Goal: Task Accomplishment & Management: Complete application form

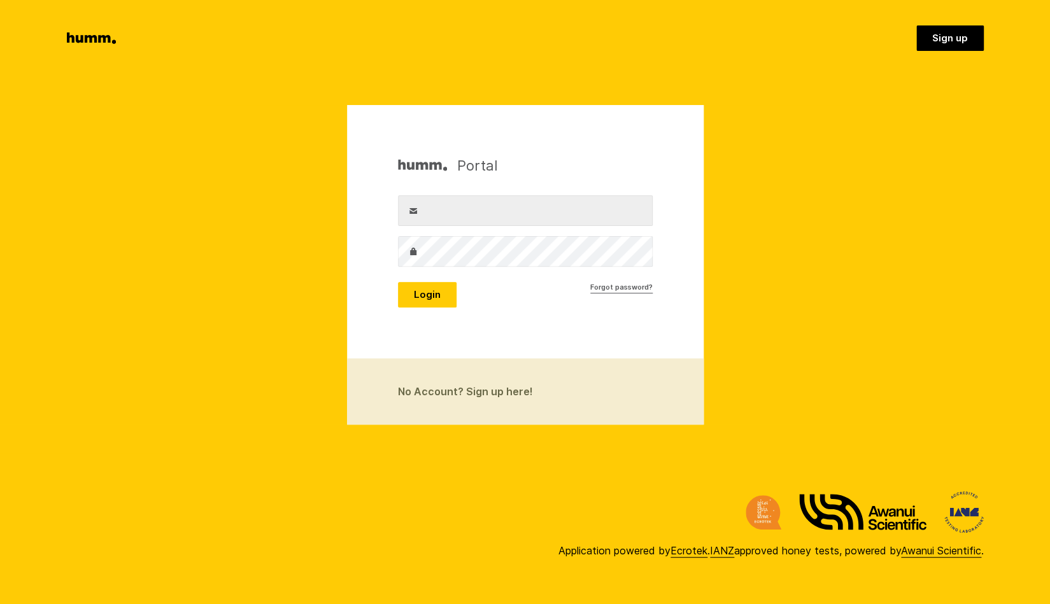
type input "[PERSON_NAME][EMAIL_ADDRESS][PERSON_NAME][DOMAIN_NAME]"
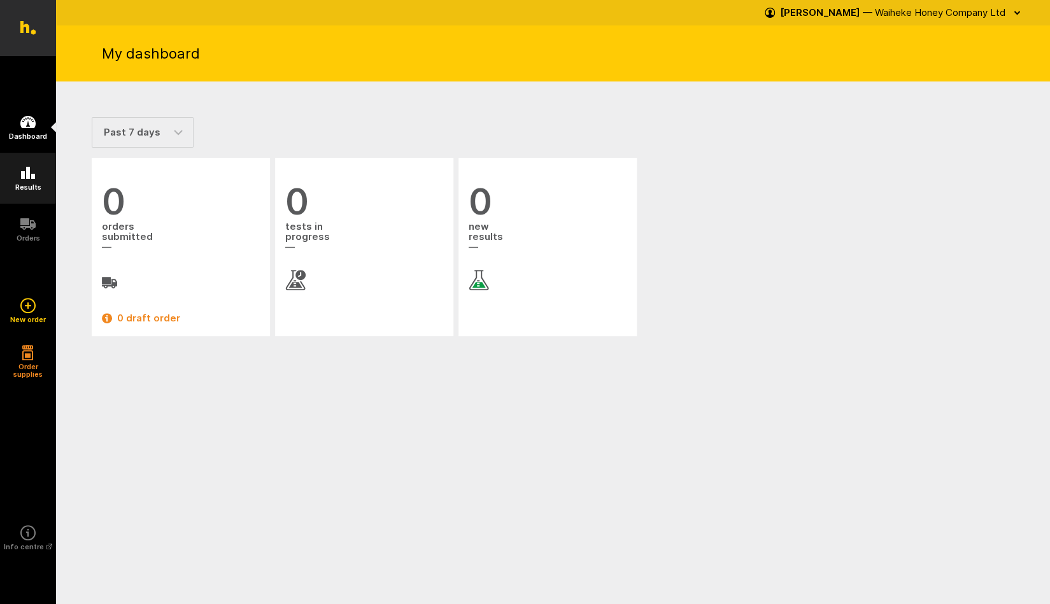
click at [32, 177] on icon at bounding box center [28, 173] width 14 height 12
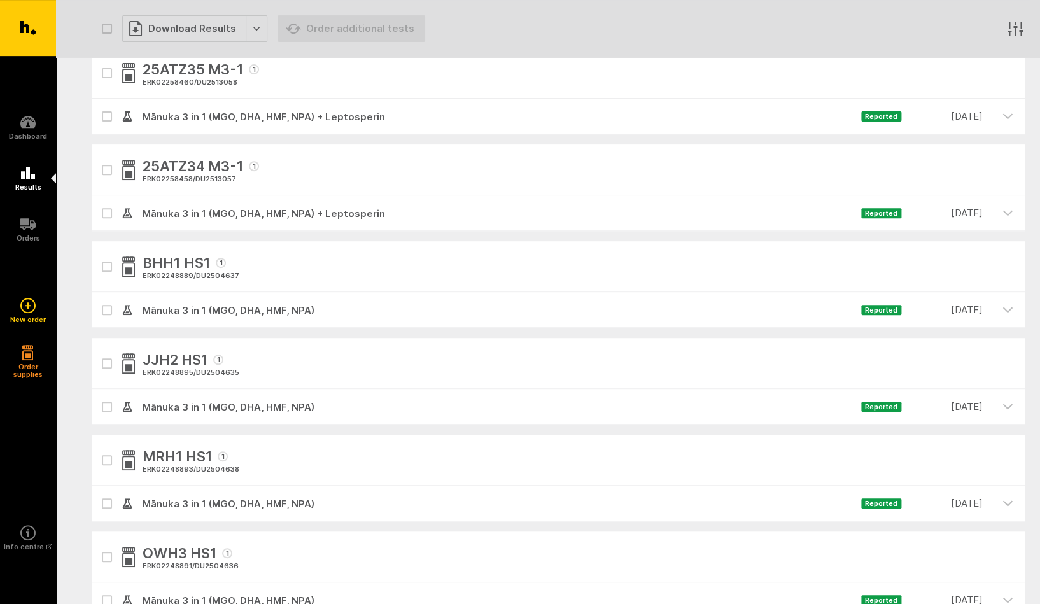
scroll to position [112, 0]
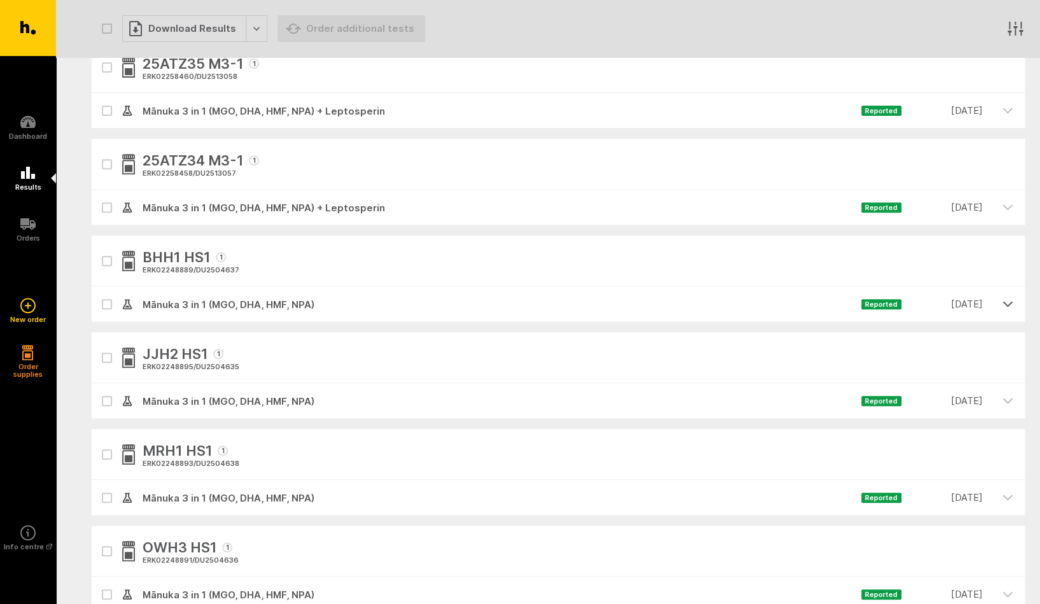
click at [1008, 305] on icon "button" at bounding box center [1007, 303] width 11 height 11
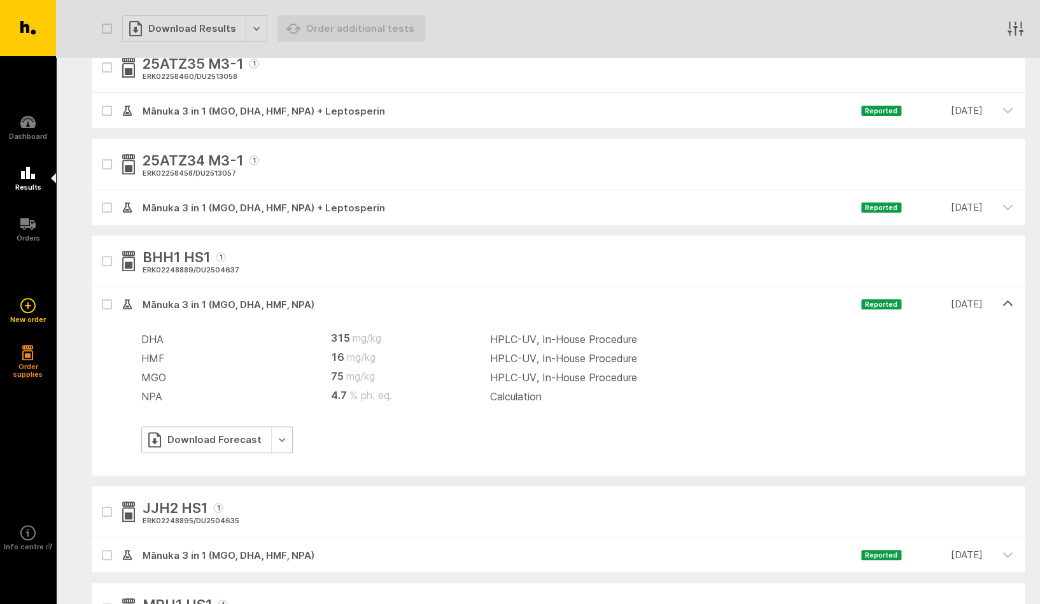
click at [278, 439] on div "Download Forecast" at bounding box center [216, 439] width 151 height 27
click at [196, 464] on link "Generate Custom Report" at bounding box center [222, 466] width 163 height 26
click at [1006, 302] on icon "button" at bounding box center [1007, 303] width 9 height 4
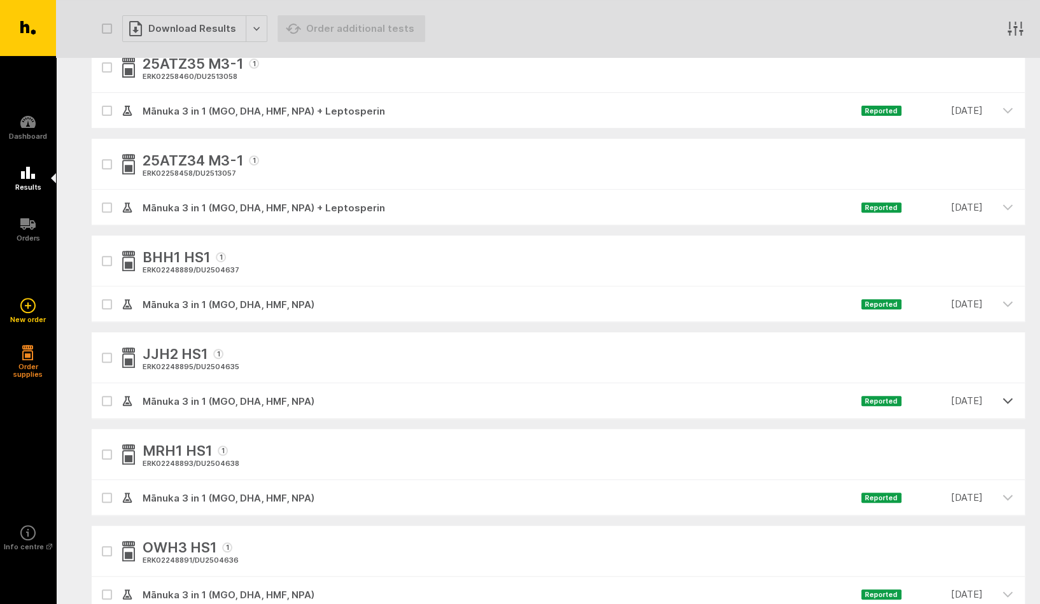
click at [1006, 400] on icon "button" at bounding box center [1007, 400] width 11 height 11
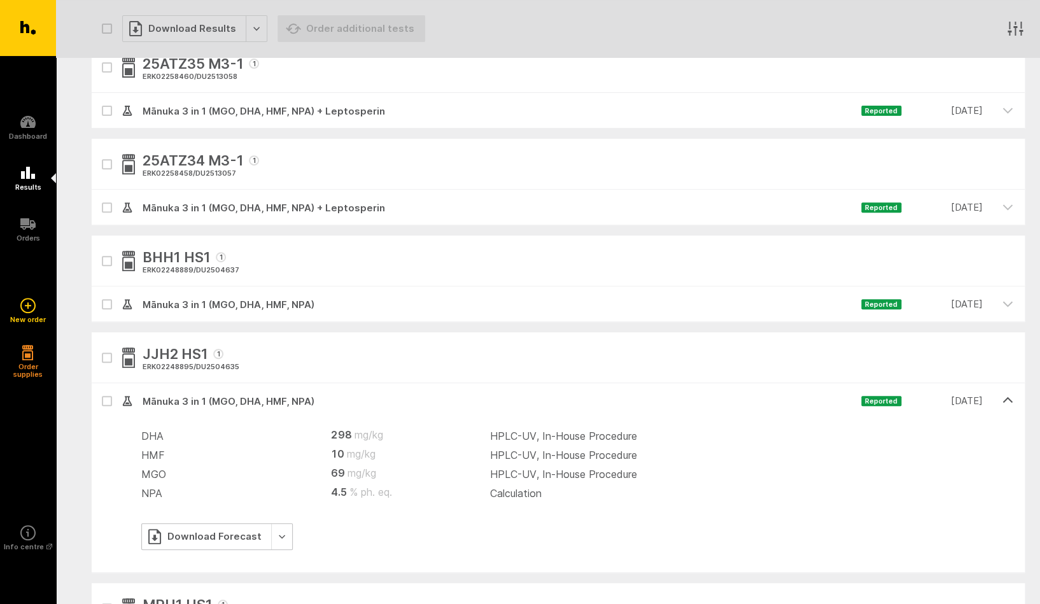
click at [276, 537] on div "Download Forecast" at bounding box center [216, 536] width 151 height 27
click at [192, 454] on link "Generate Custom Report" at bounding box center [222, 456] width 163 height 26
click at [1006, 399] on icon "button" at bounding box center [1007, 400] width 11 height 11
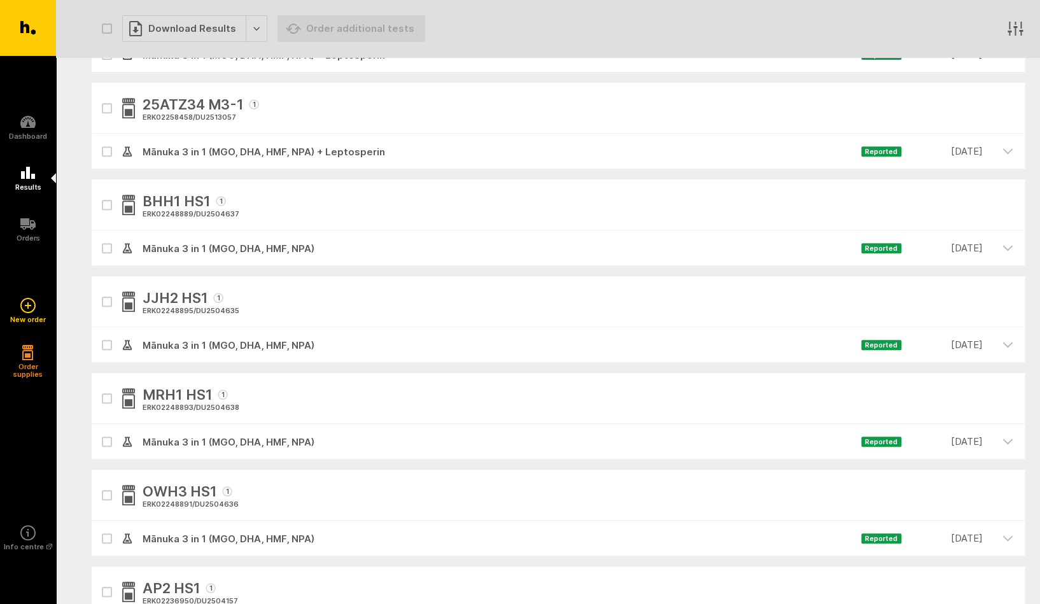
scroll to position [173, 0]
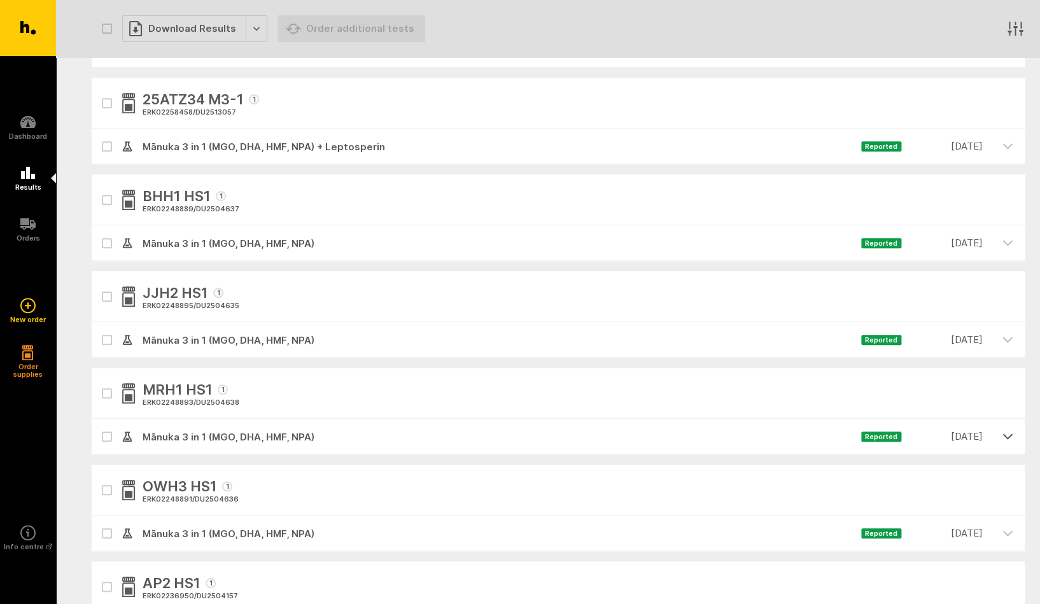
click at [1008, 436] on icon "button" at bounding box center [1007, 435] width 11 height 11
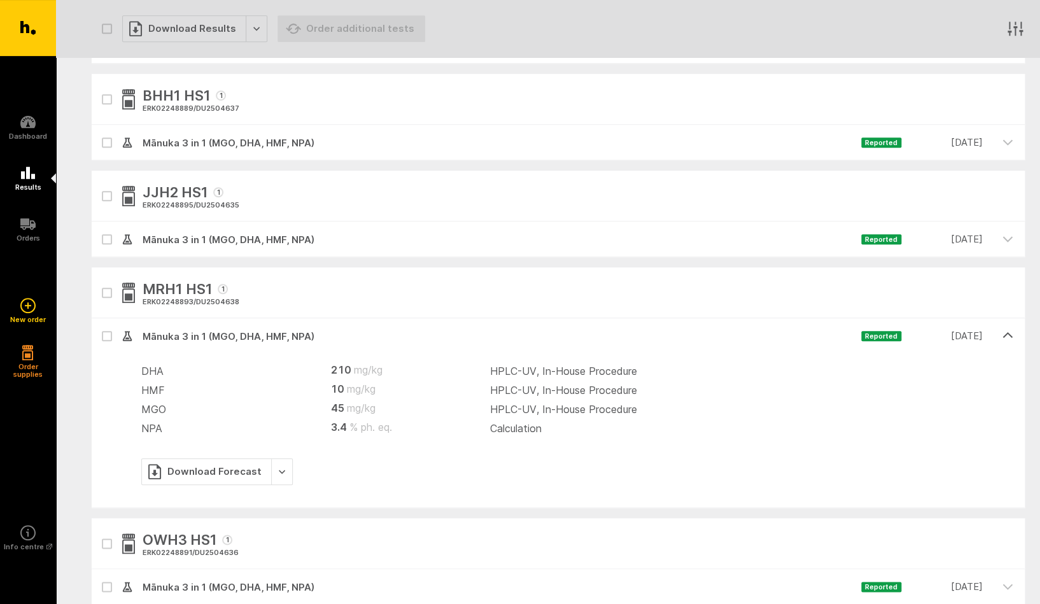
scroll to position [275, 0]
click at [1011, 331] on icon "button" at bounding box center [1007, 333] width 11 height 11
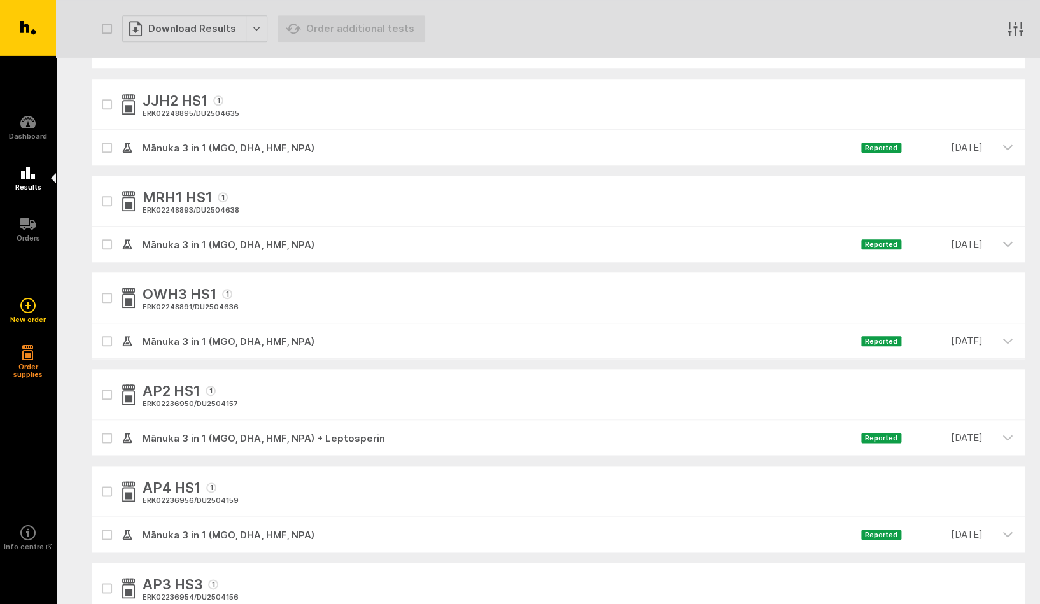
scroll to position [367, 0]
click at [1008, 337] on icon "button" at bounding box center [1007, 339] width 11 height 11
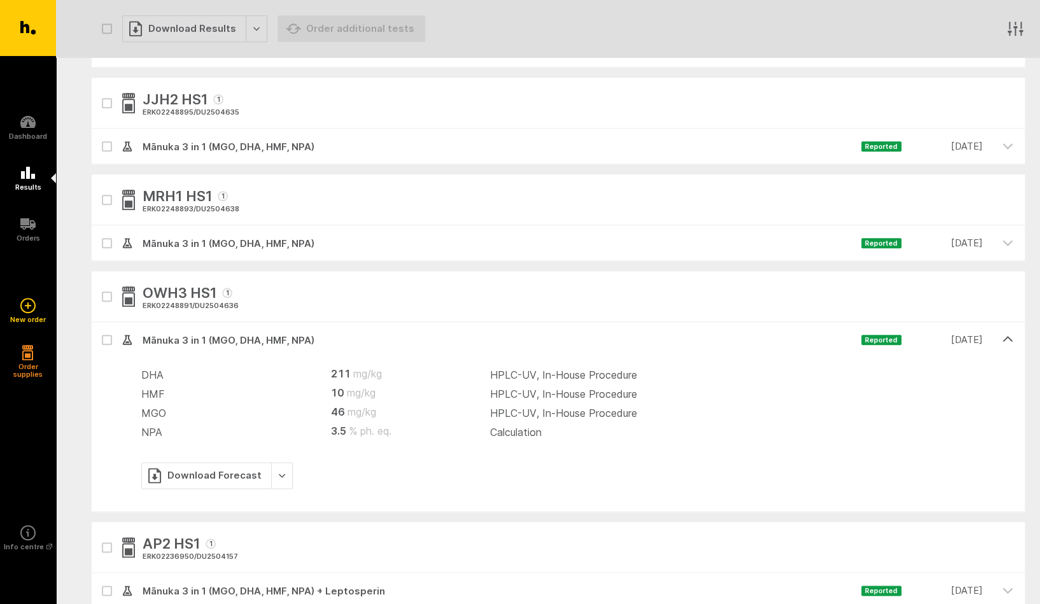
click at [1008, 337] on icon "button" at bounding box center [1007, 339] width 9 height 4
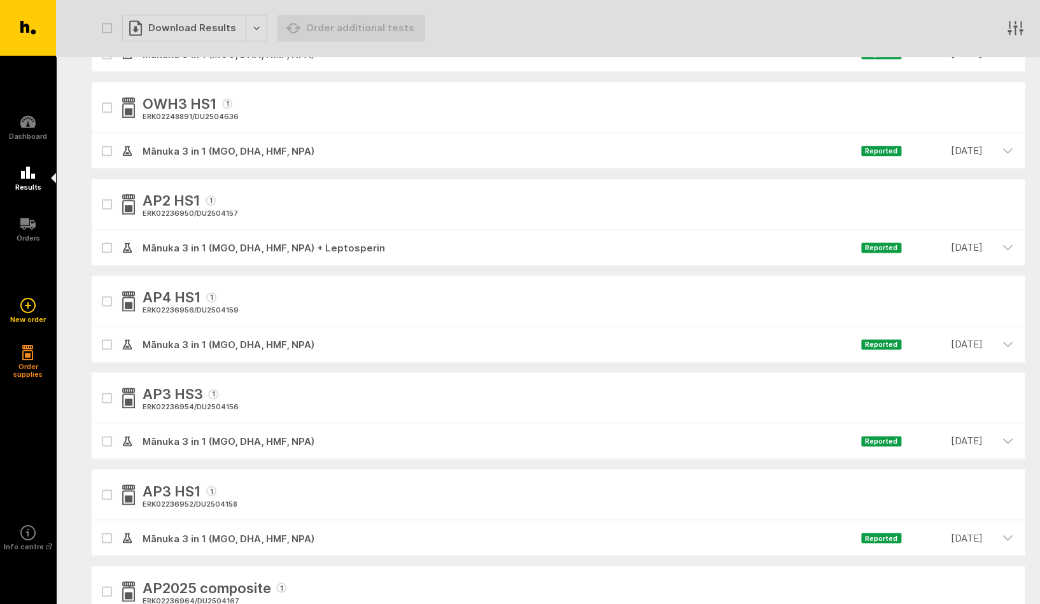
scroll to position [550, 0]
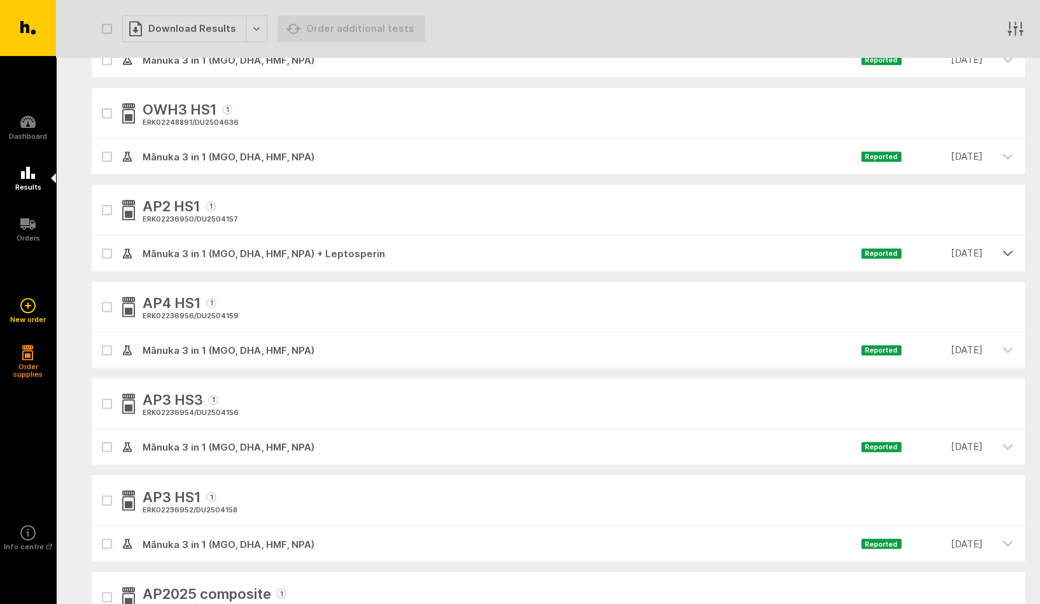
click at [1011, 252] on icon "button" at bounding box center [1007, 253] width 9 height 4
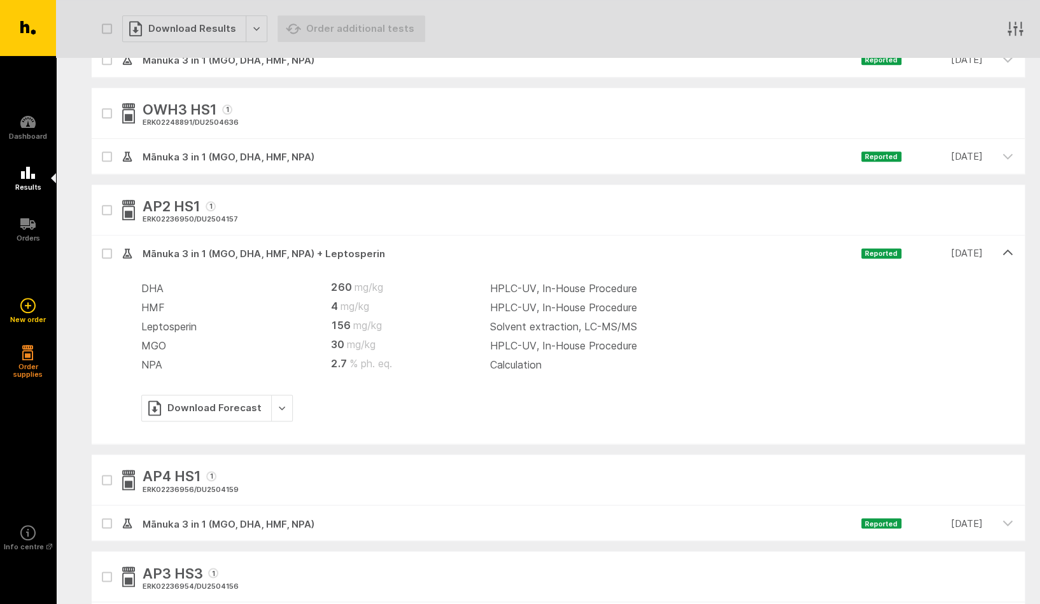
click at [1010, 252] on icon "button" at bounding box center [1007, 252] width 11 height 11
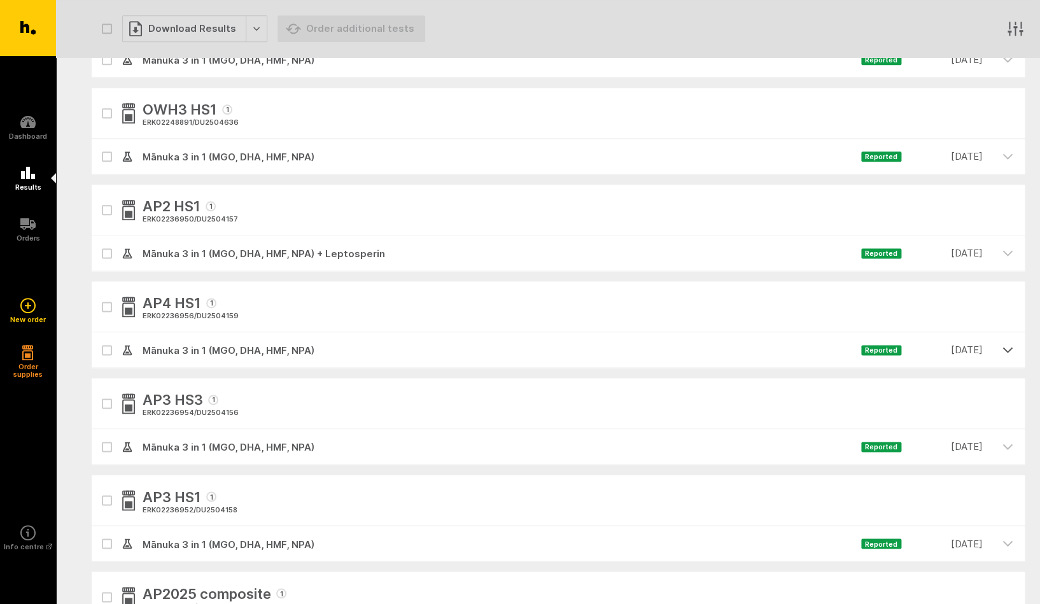
click at [1009, 348] on icon "button" at bounding box center [1007, 349] width 11 height 11
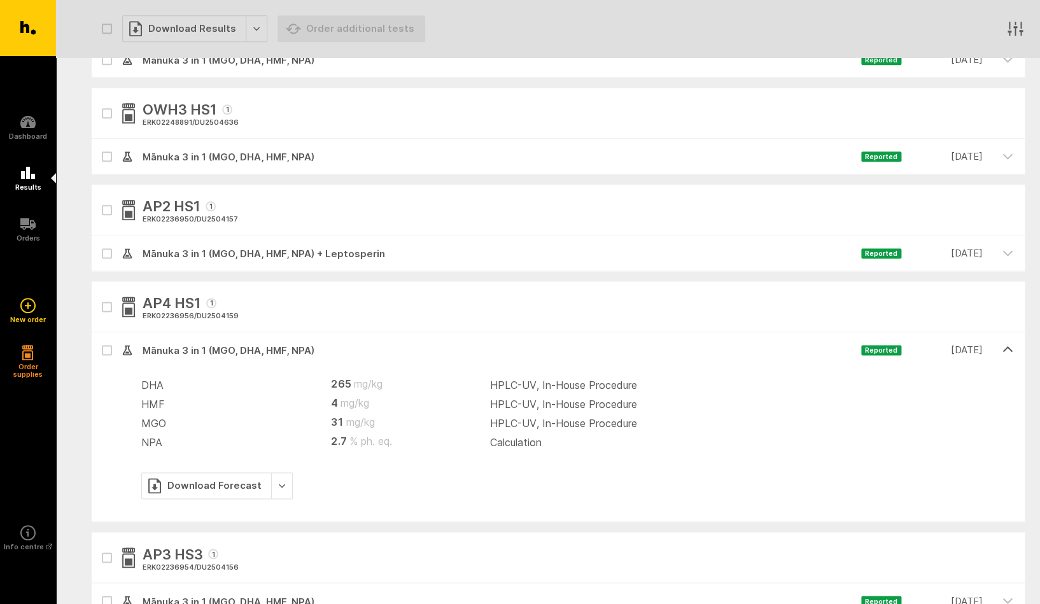
click at [1009, 348] on icon "button" at bounding box center [1007, 349] width 11 height 11
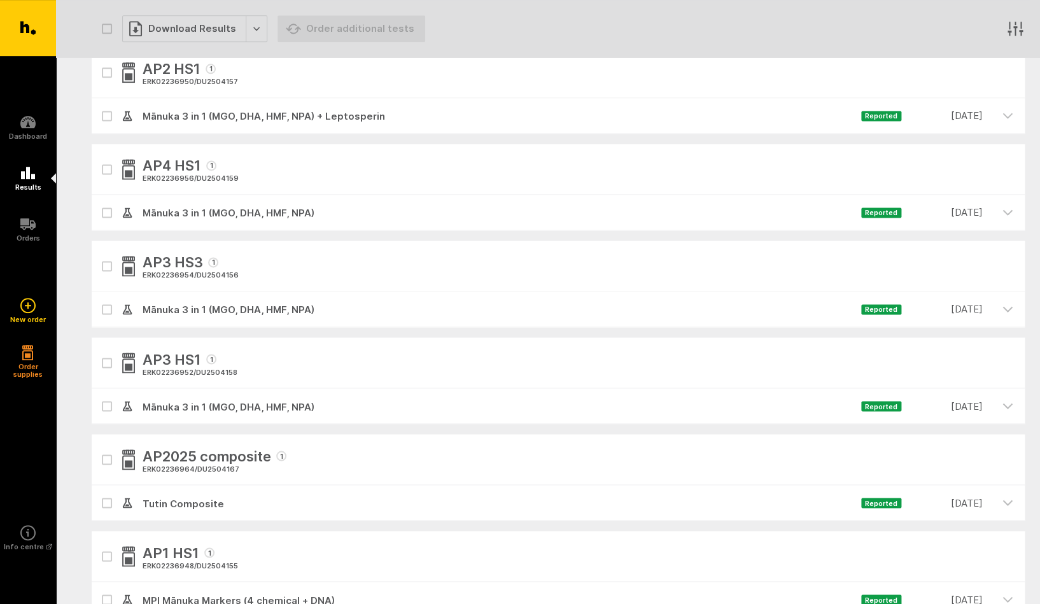
scroll to position [692, 0]
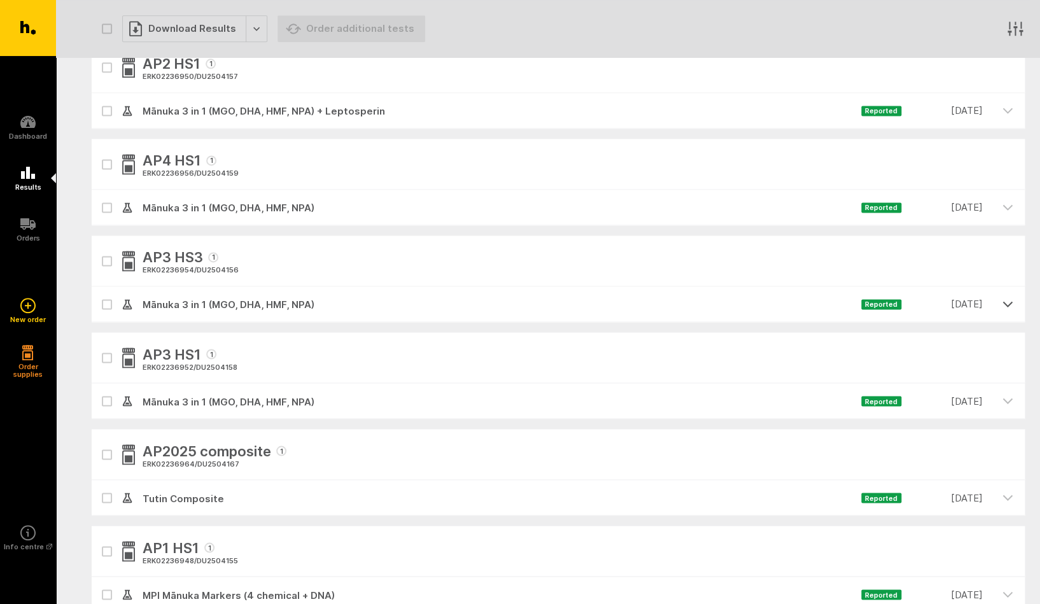
click at [1006, 302] on icon "button" at bounding box center [1007, 303] width 11 height 11
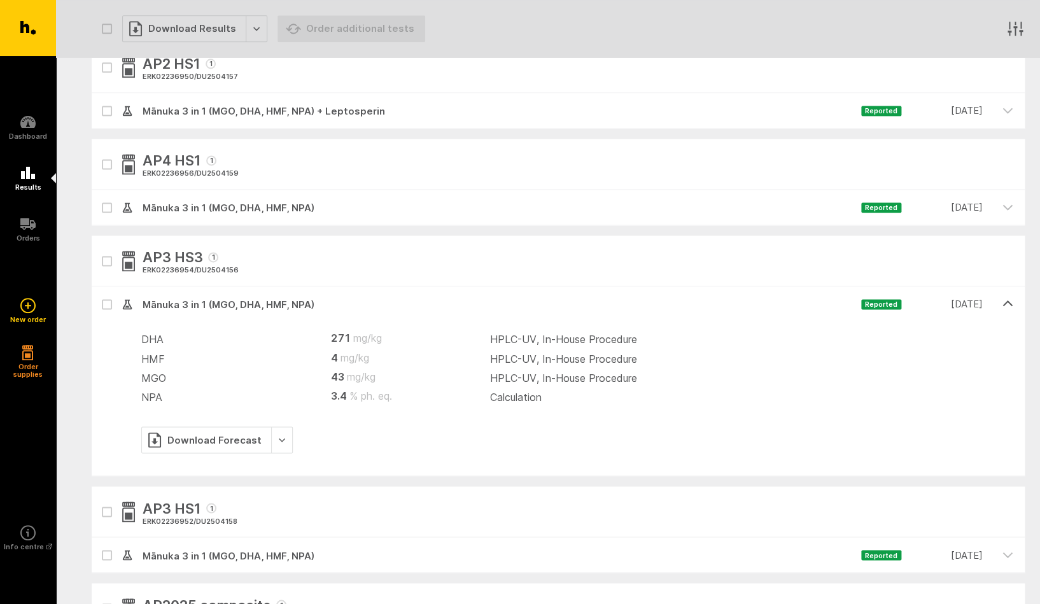
click at [1007, 302] on icon "button" at bounding box center [1007, 303] width 9 height 4
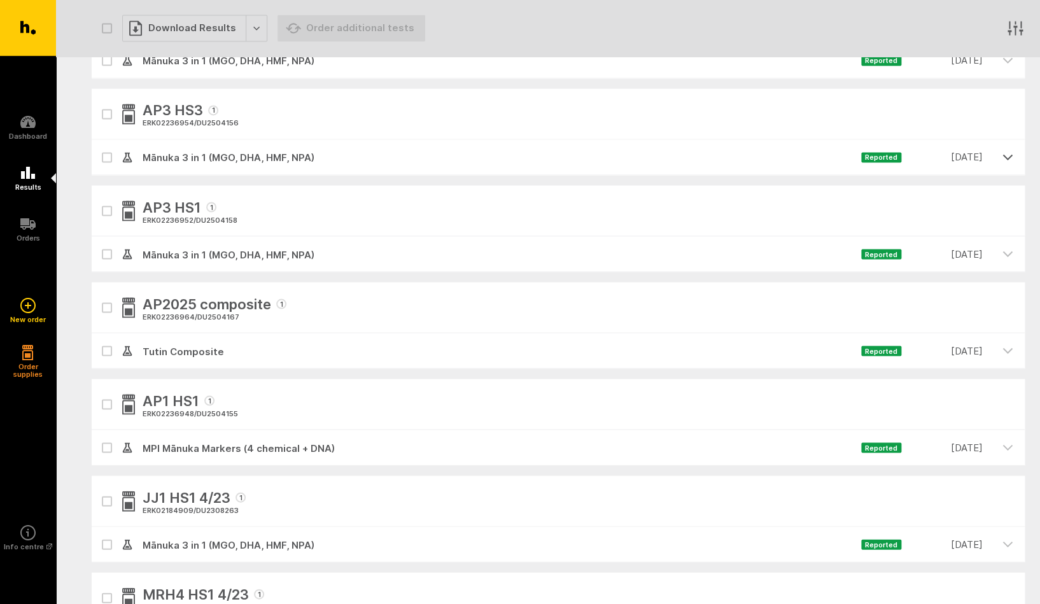
scroll to position [845, 0]
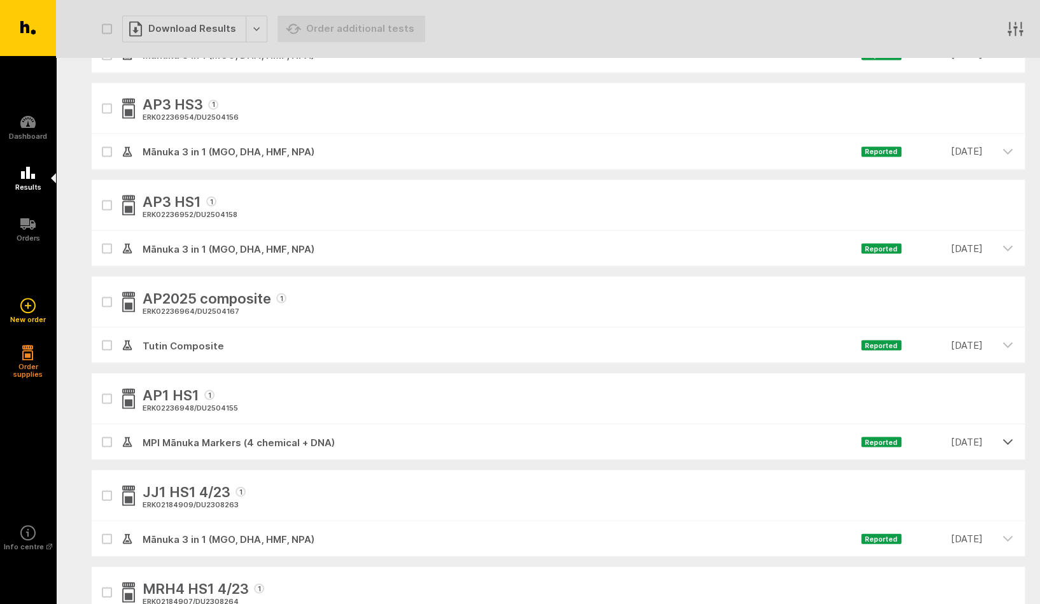
click at [1006, 441] on icon "button" at bounding box center [1007, 440] width 11 height 11
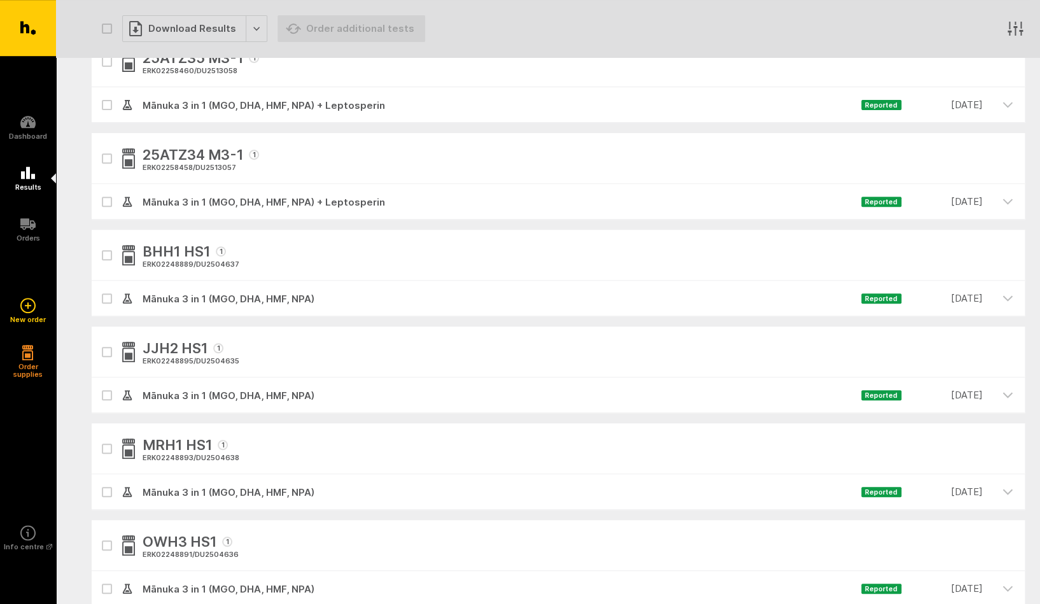
scroll to position [112, 0]
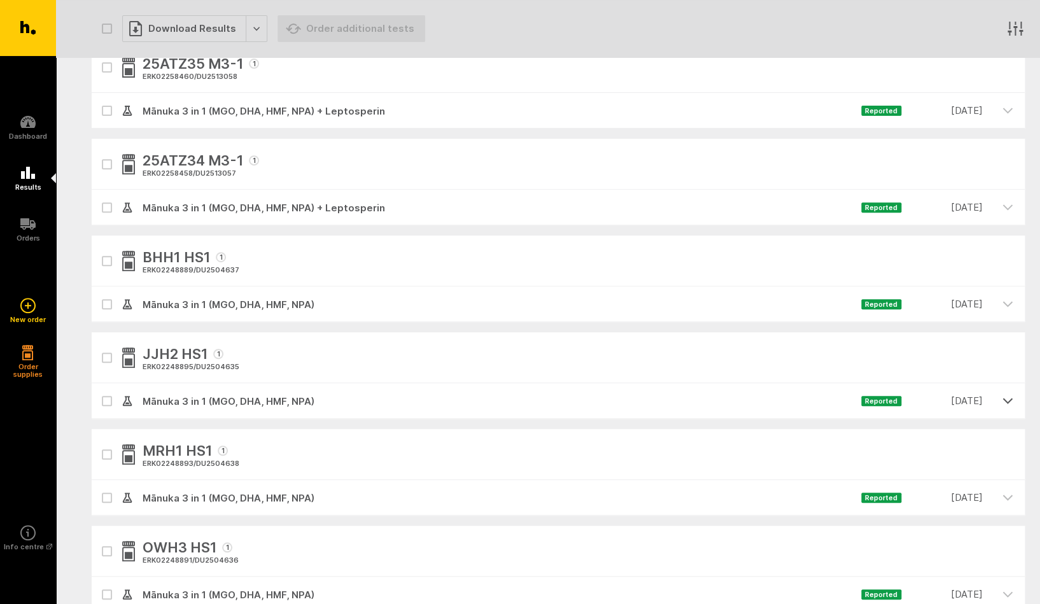
click at [1006, 400] on icon "button" at bounding box center [1007, 400] width 11 height 11
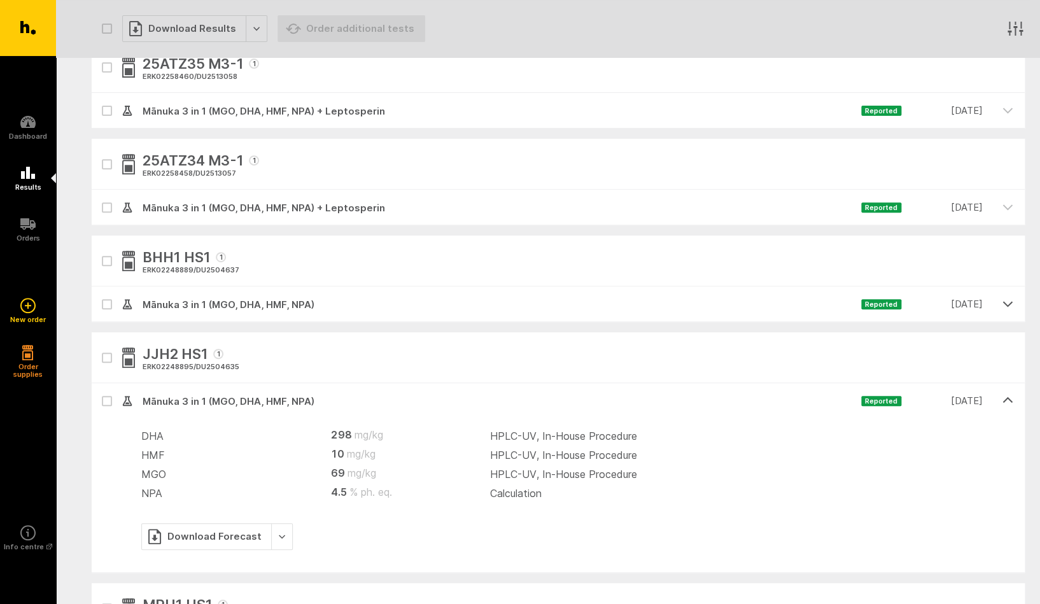
click at [1008, 304] on icon "button" at bounding box center [1007, 303] width 11 height 11
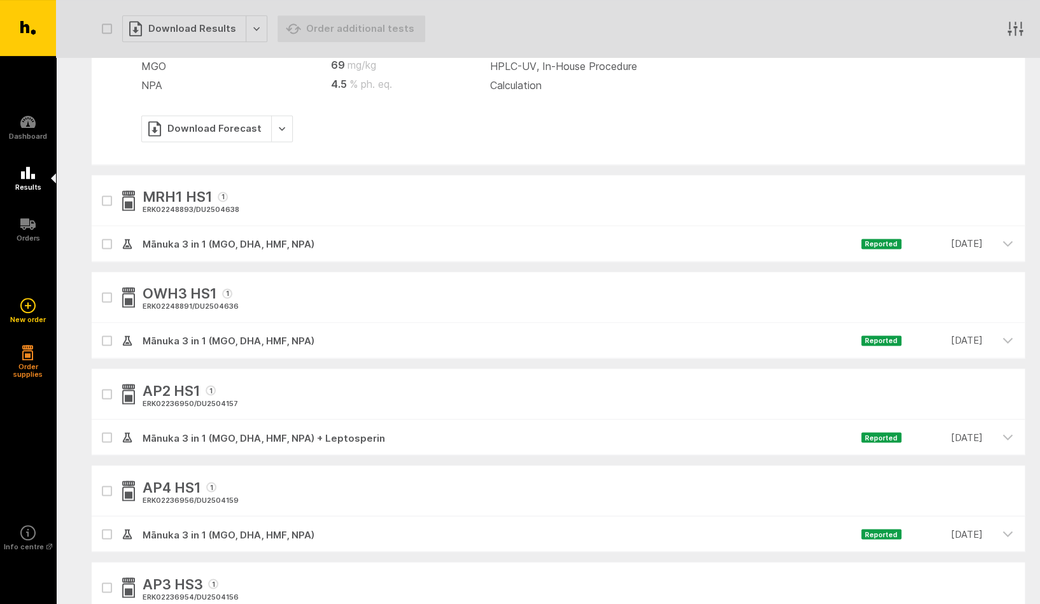
scroll to position [642, 0]
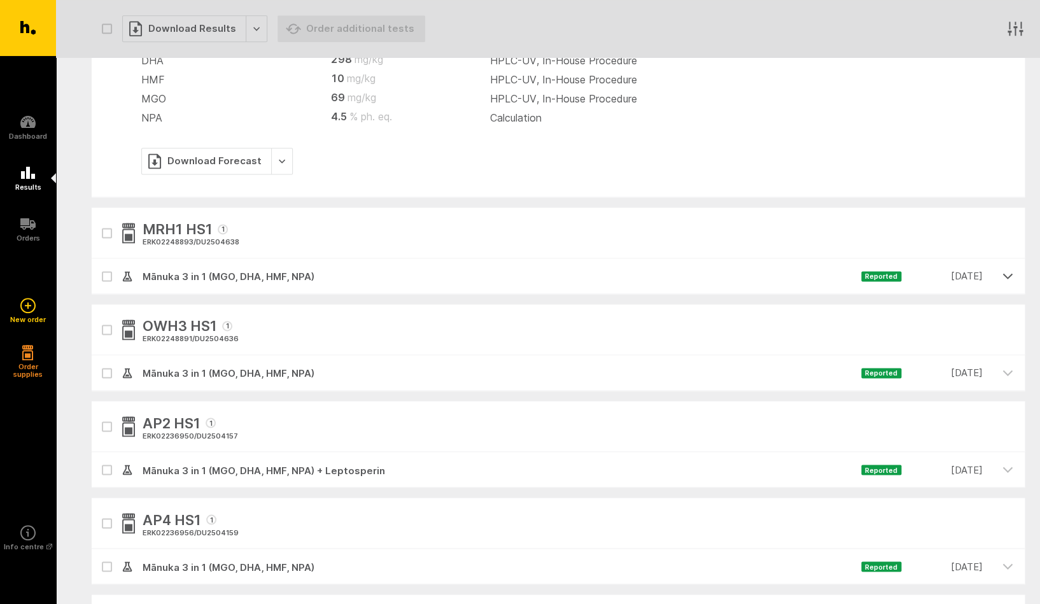
click at [1005, 276] on icon "button" at bounding box center [1007, 276] width 9 height 4
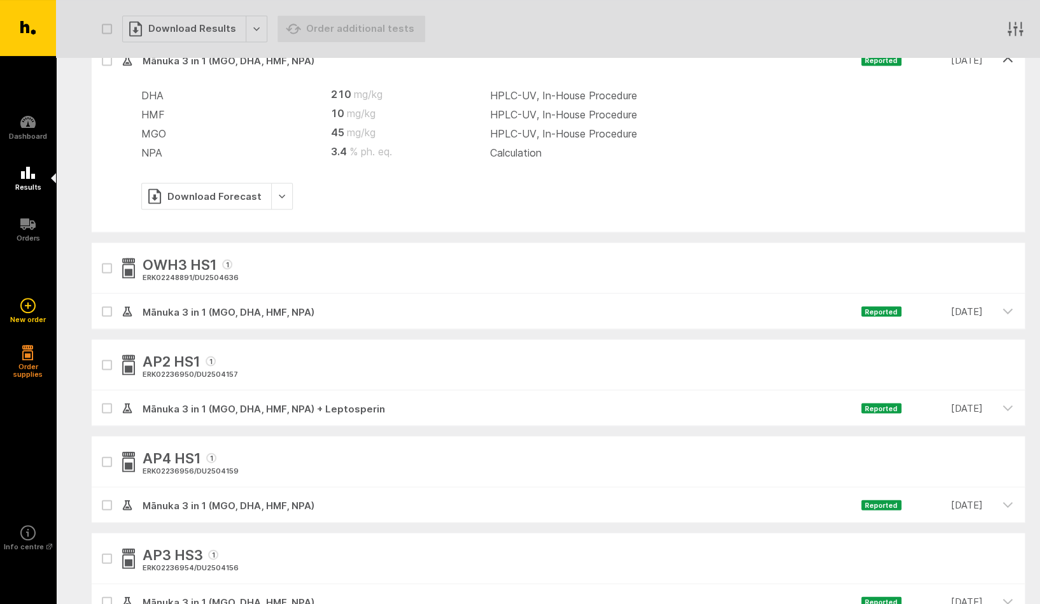
scroll to position [866, 0]
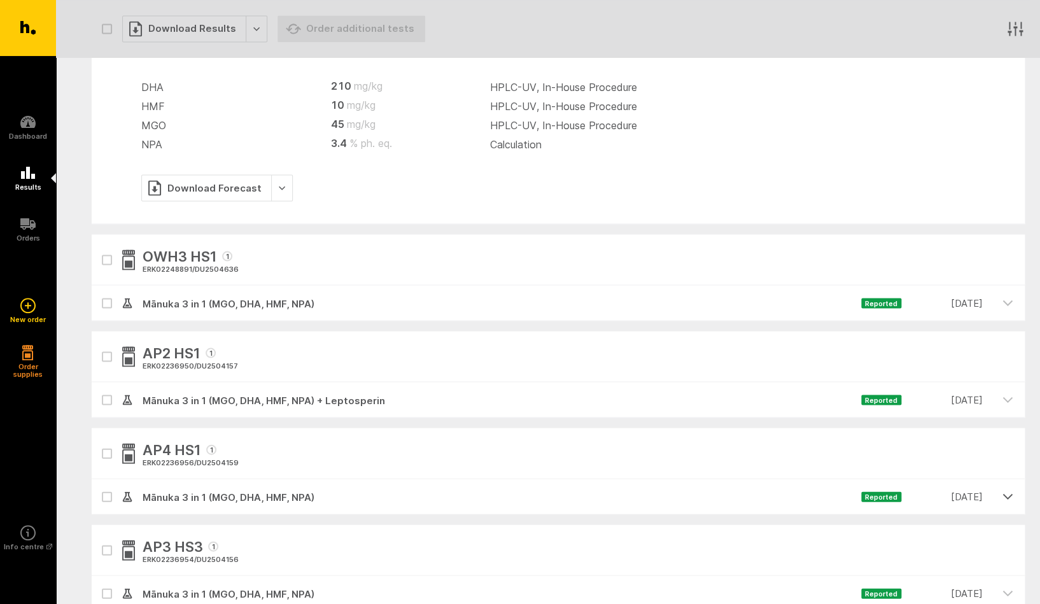
click at [1006, 491] on icon "button" at bounding box center [1007, 495] width 11 height 11
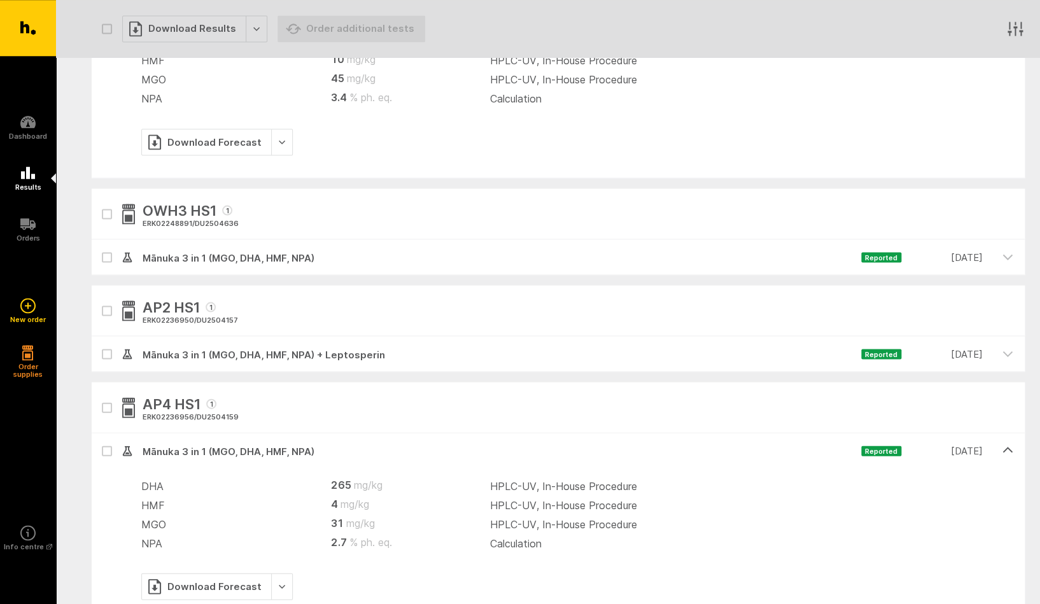
scroll to position [917, 0]
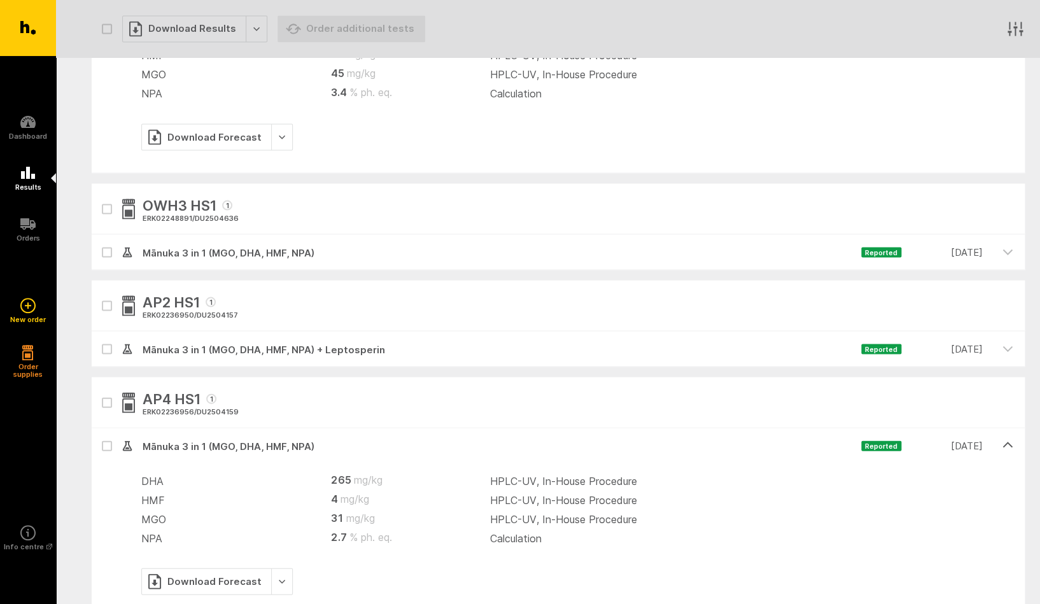
click at [1008, 441] on icon "button" at bounding box center [1007, 444] width 11 height 11
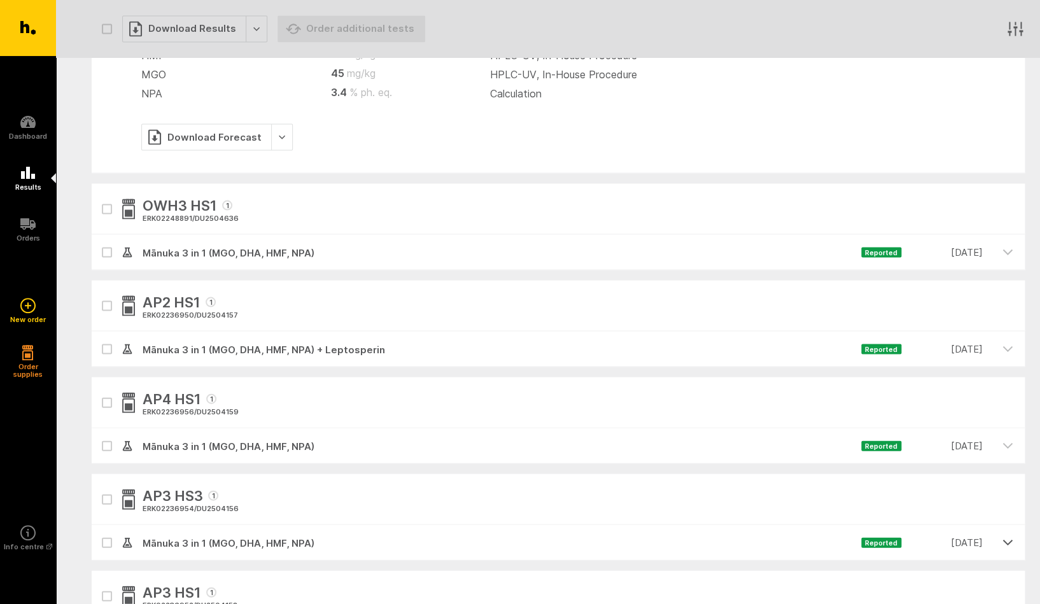
click at [1005, 538] on icon "button" at bounding box center [1007, 541] width 11 height 11
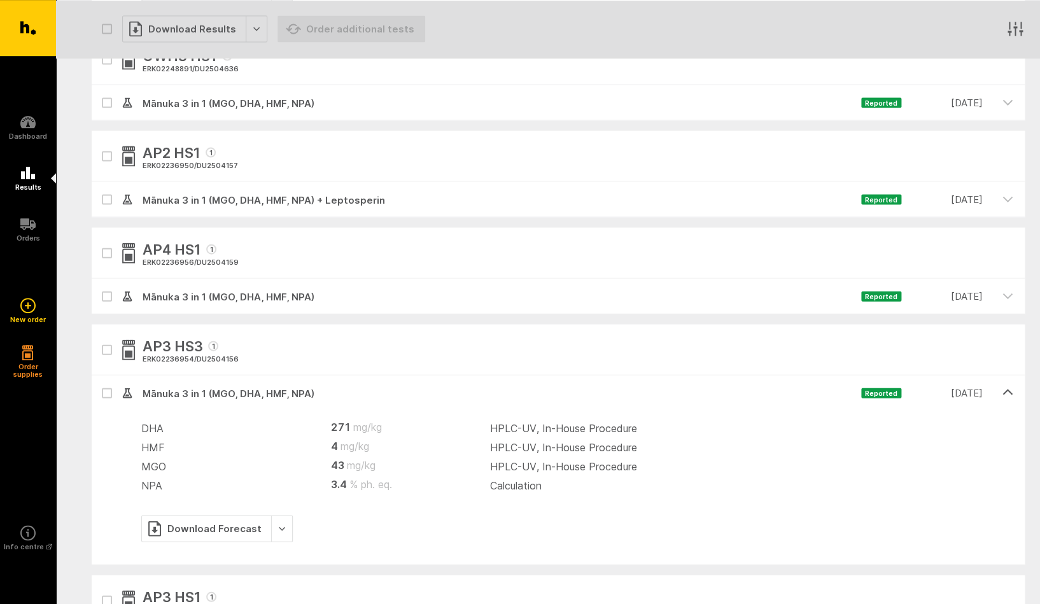
scroll to position [1100, 0]
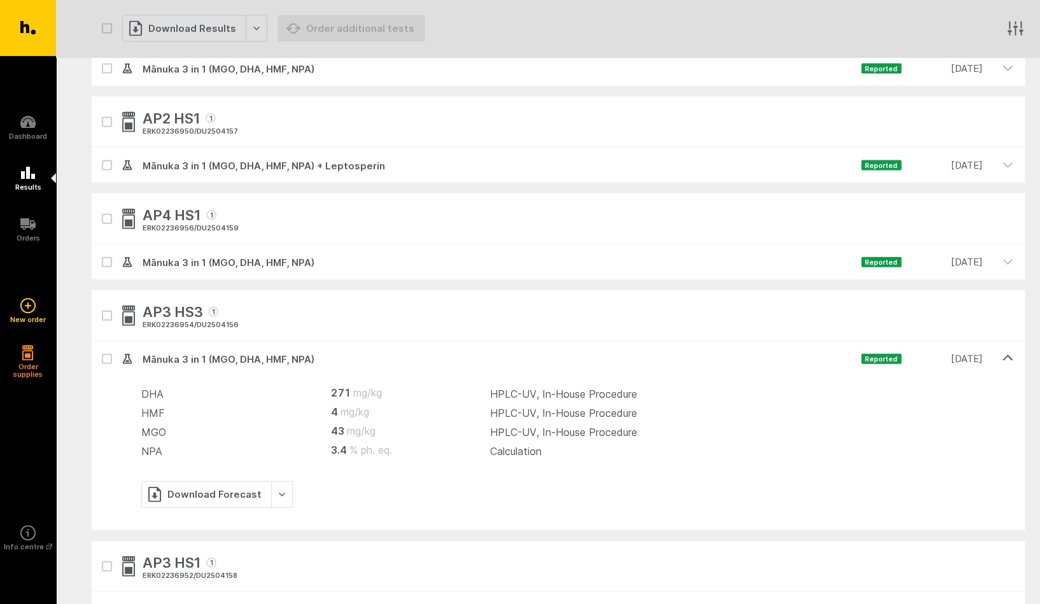
click at [1008, 356] on icon "button" at bounding box center [1007, 358] width 9 height 4
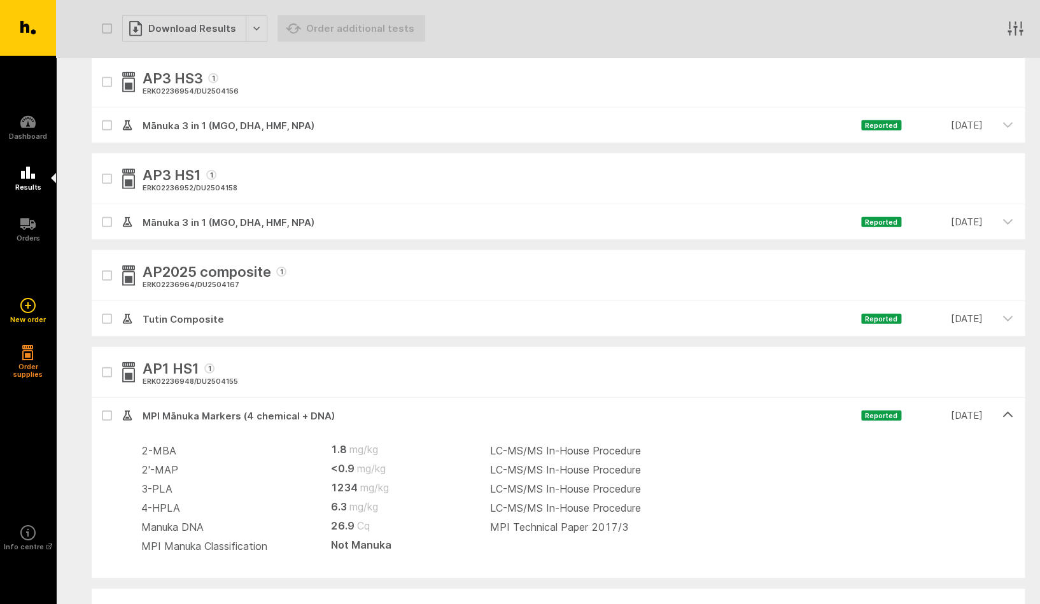
scroll to position [1334, 0]
click at [1009, 412] on icon "button" at bounding box center [1007, 414] width 11 height 11
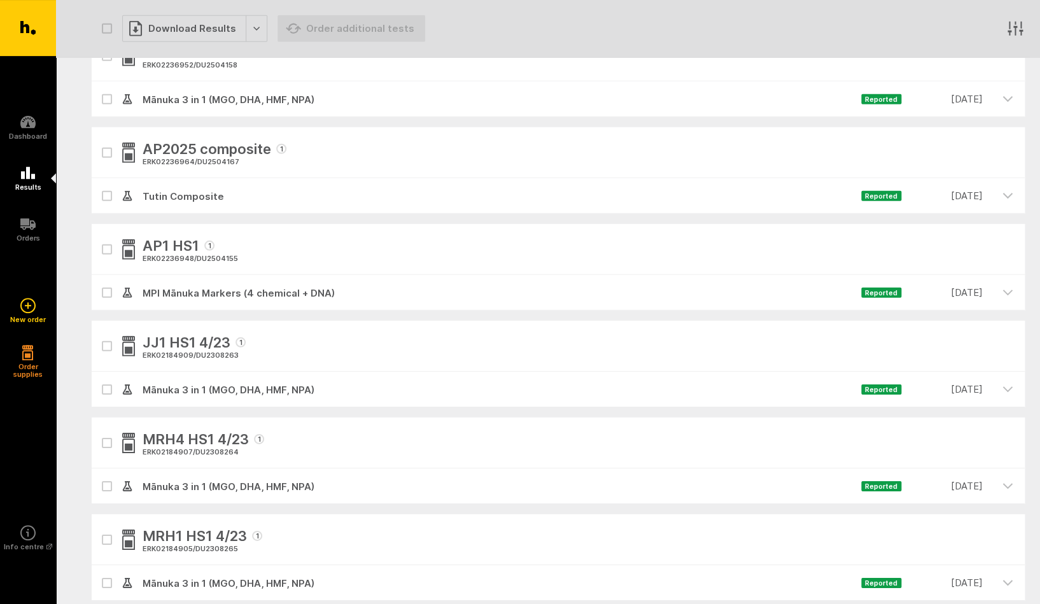
scroll to position [1446, 0]
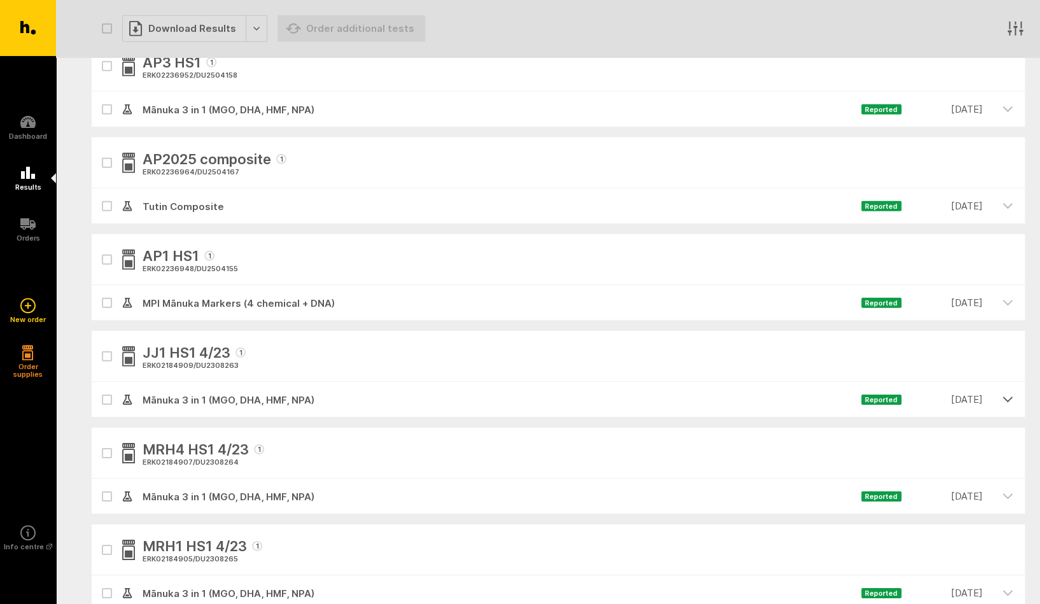
click at [1011, 399] on icon "button" at bounding box center [1007, 399] width 9 height 4
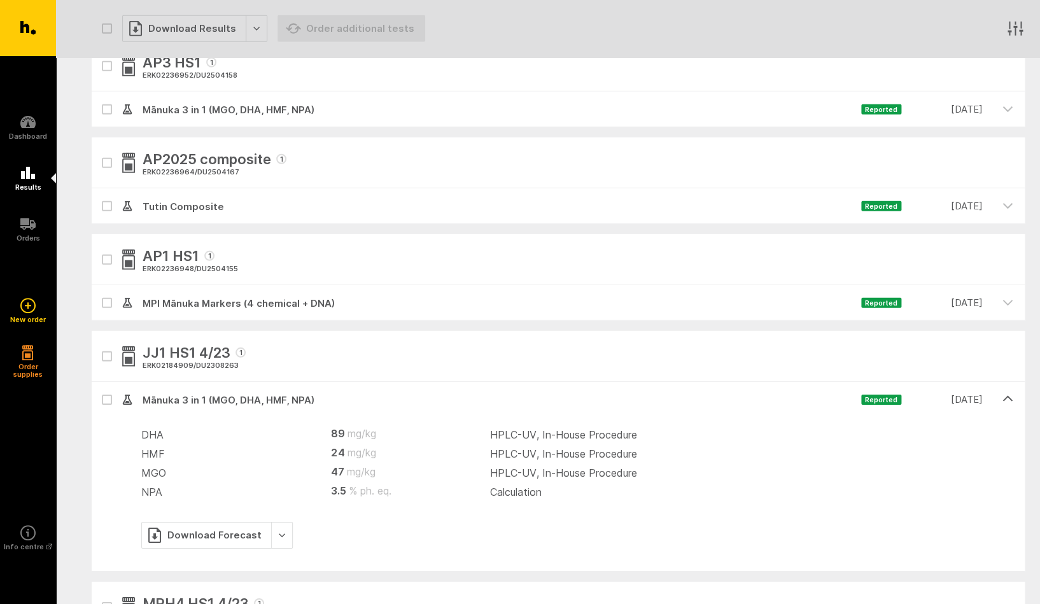
click at [1011, 399] on icon "button" at bounding box center [1007, 399] width 9 height 4
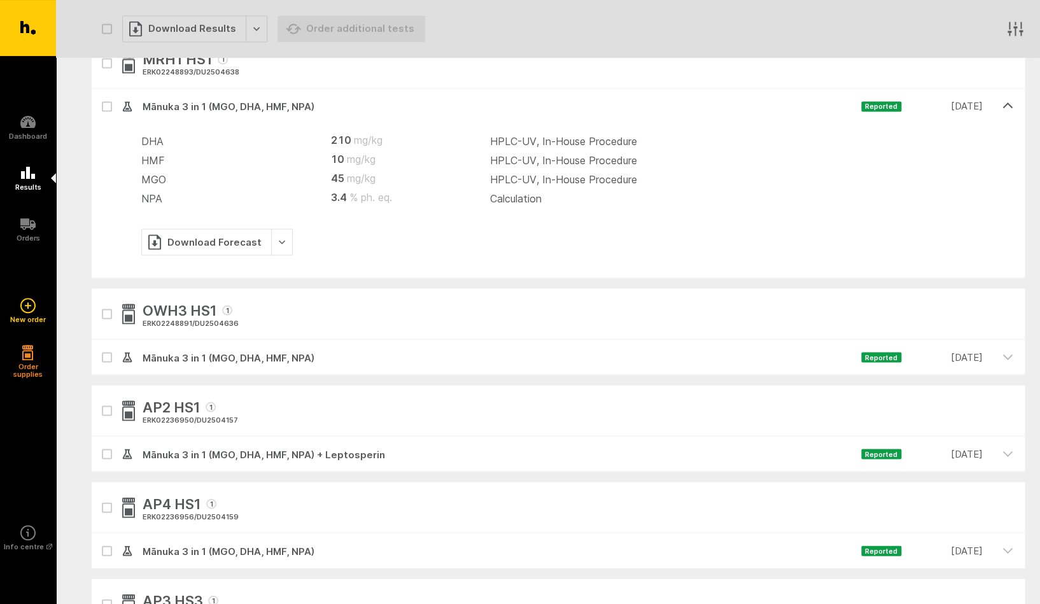
scroll to position [815, 0]
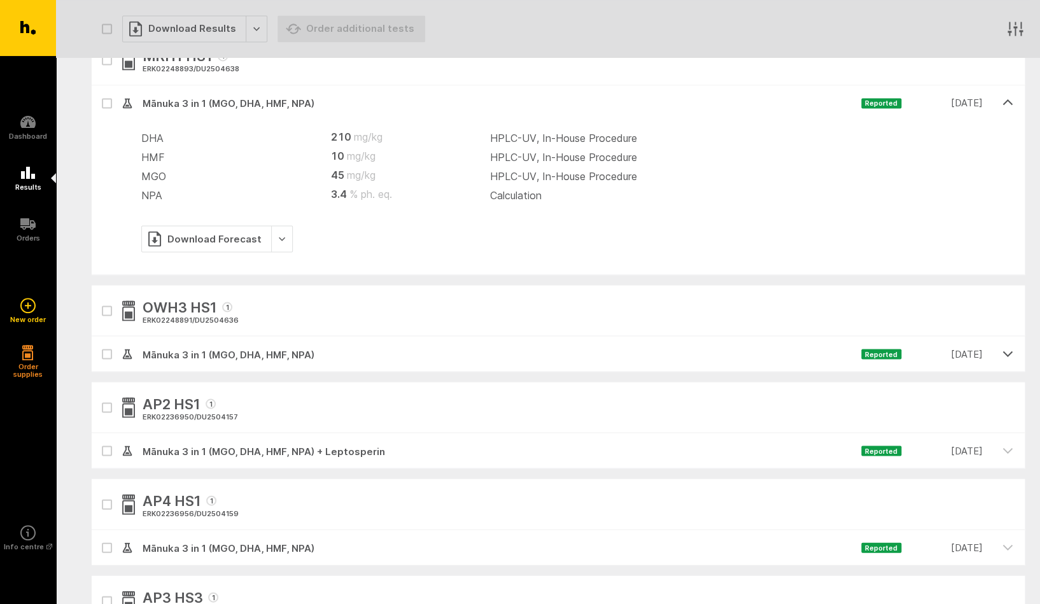
click at [1006, 352] on icon "button" at bounding box center [1007, 353] width 11 height 11
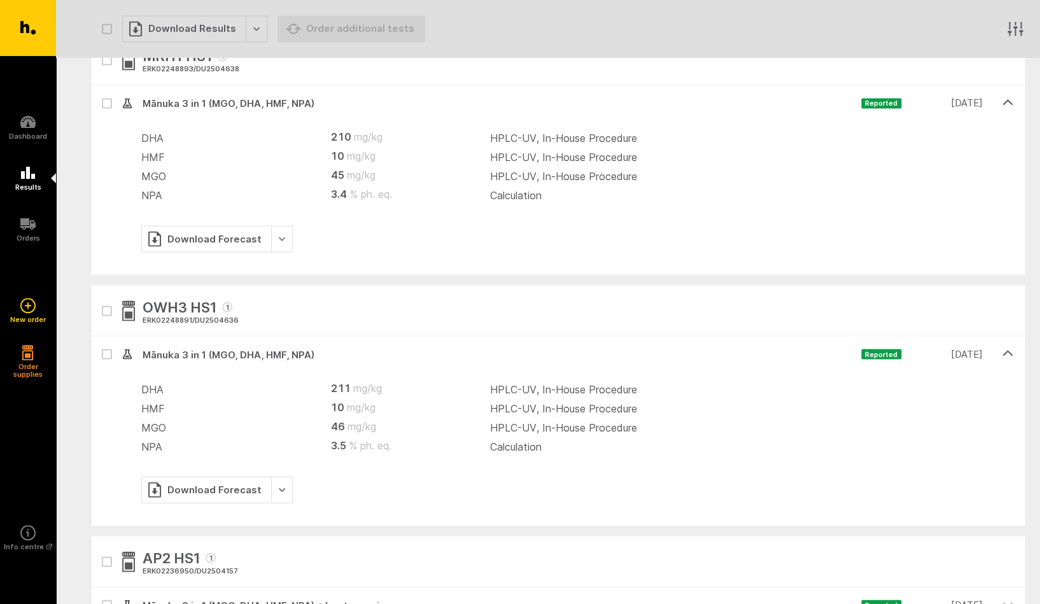
click at [1006, 352] on icon "button" at bounding box center [1007, 353] width 9 height 4
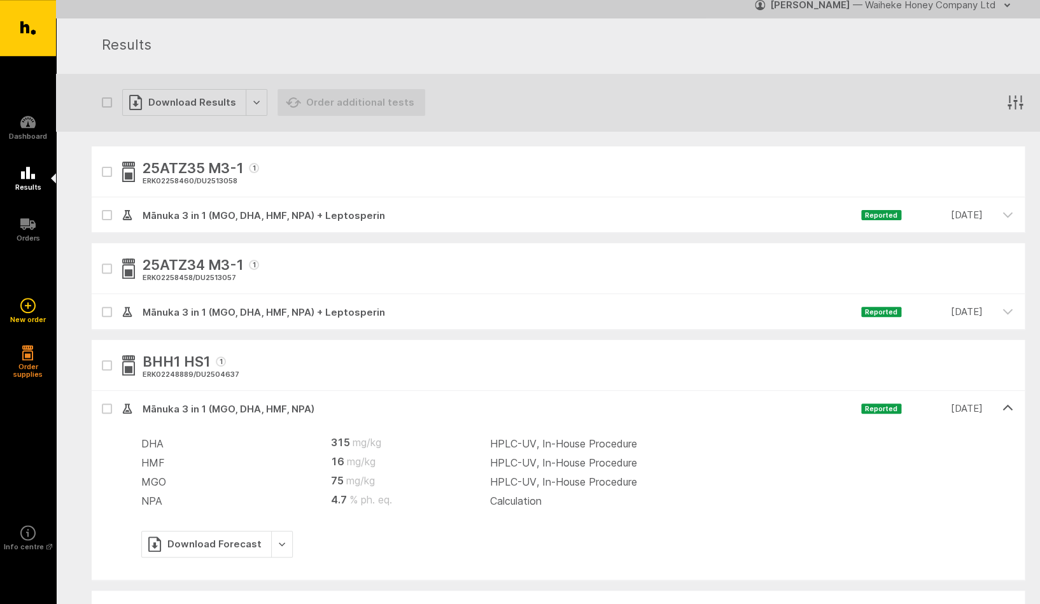
scroll to position [0, 0]
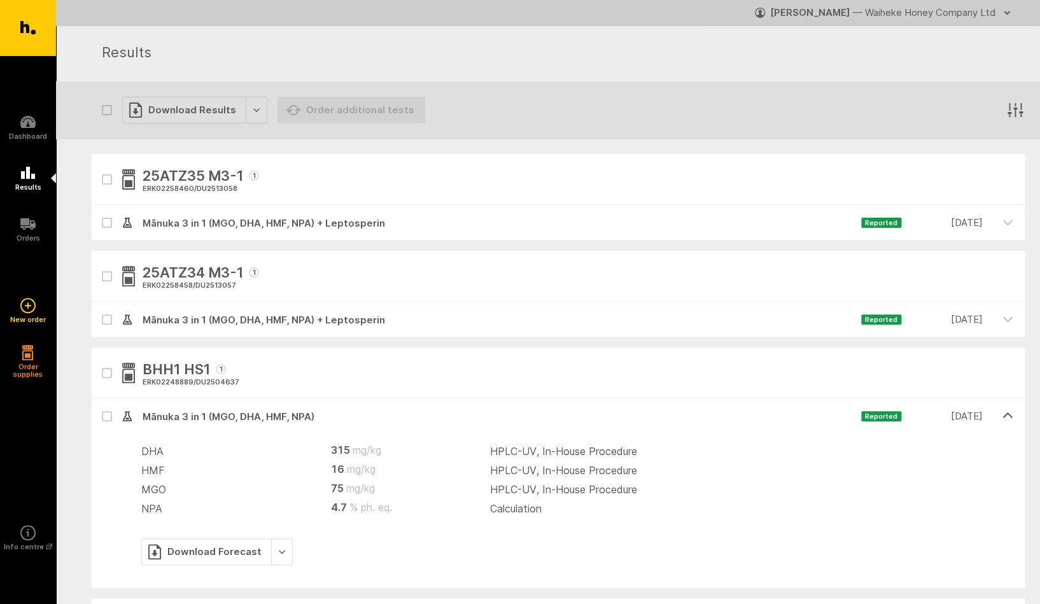
click at [1006, 414] on icon "button" at bounding box center [1007, 415] width 11 height 11
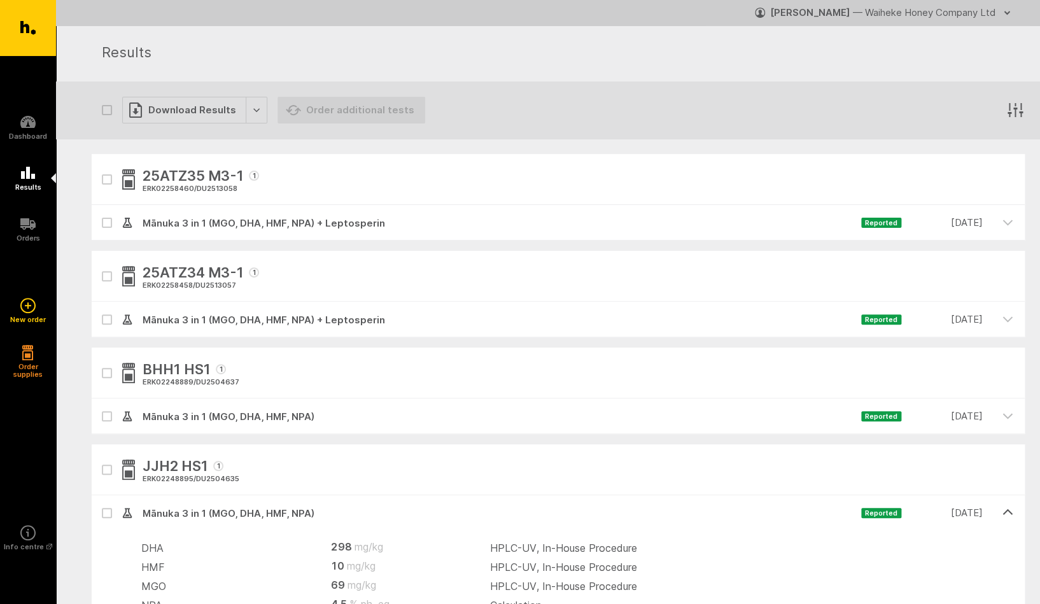
click at [1010, 509] on icon "button" at bounding box center [1007, 512] width 11 height 11
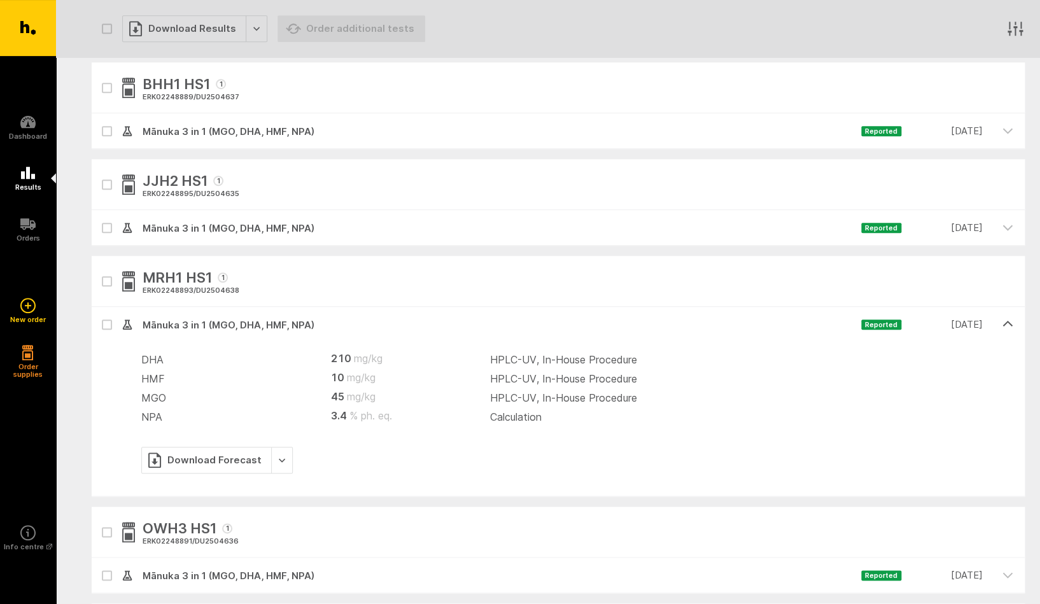
scroll to position [326, 0]
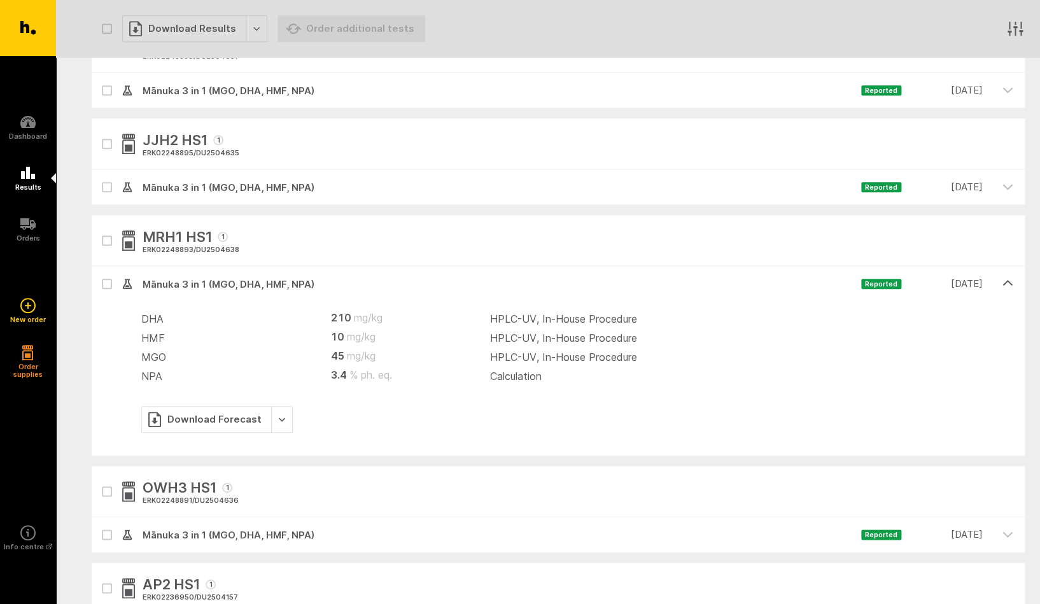
click at [1002, 284] on icon "button" at bounding box center [1007, 283] width 11 height 11
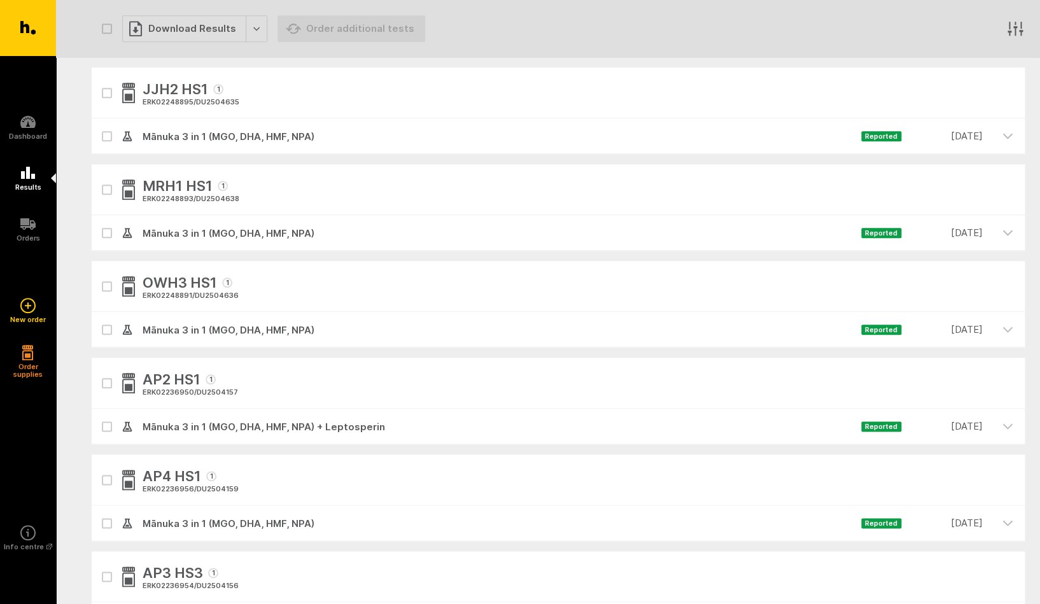
scroll to position [0, 0]
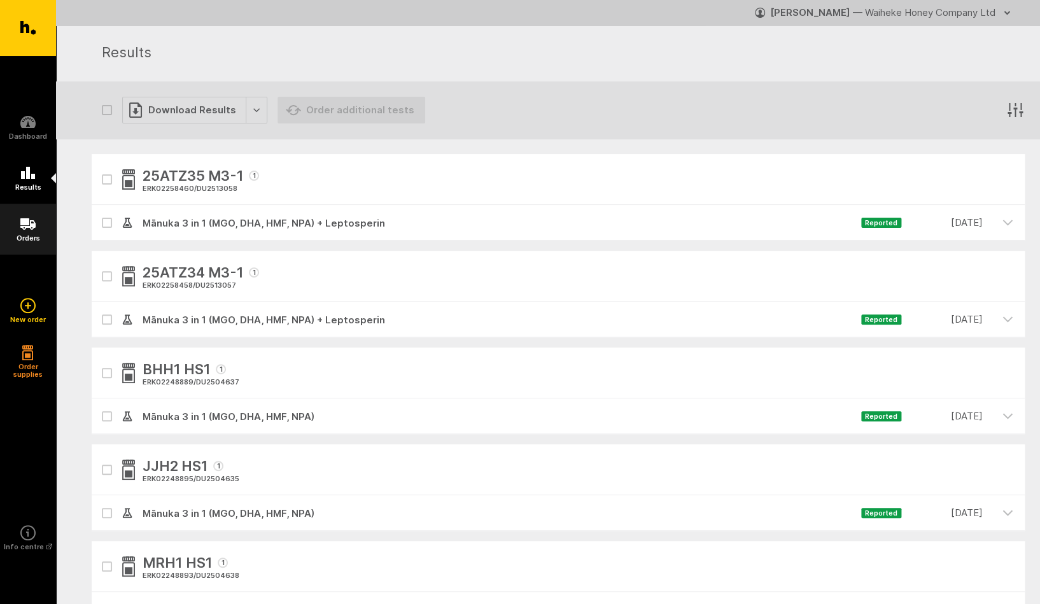
click at [32, 228] on icon at bounding box center [27, 223] width 15 height 15
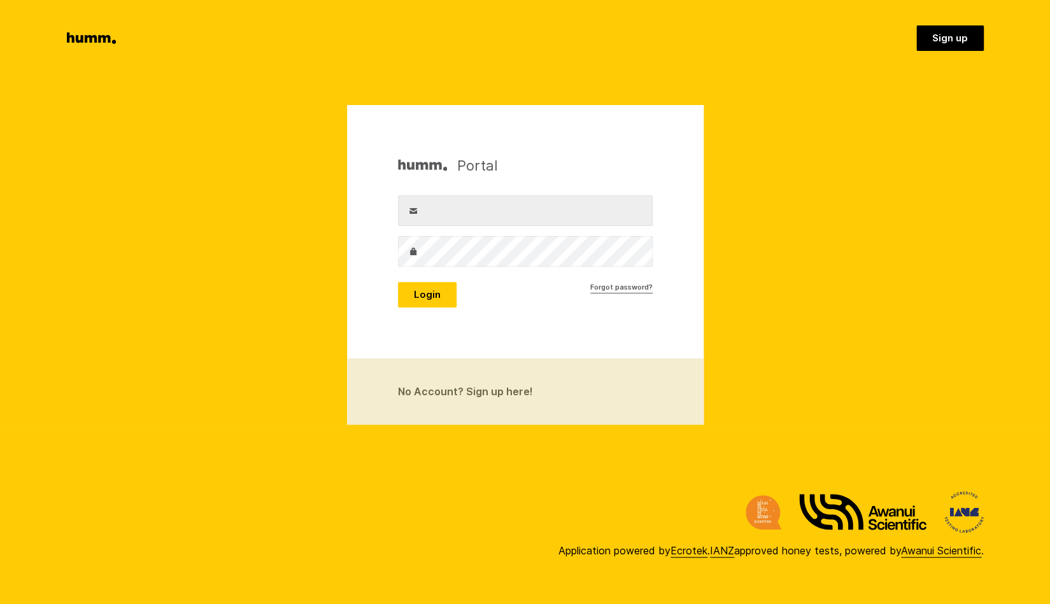
click at [425, 217] on label "Username" at bounding box center [413, 210] width 31 height 31
click at [425, 217] on input "Username" at bounding box center [525, 210] width 255 height 31
type input "richard.evatt@waihekehoney.co.nz"
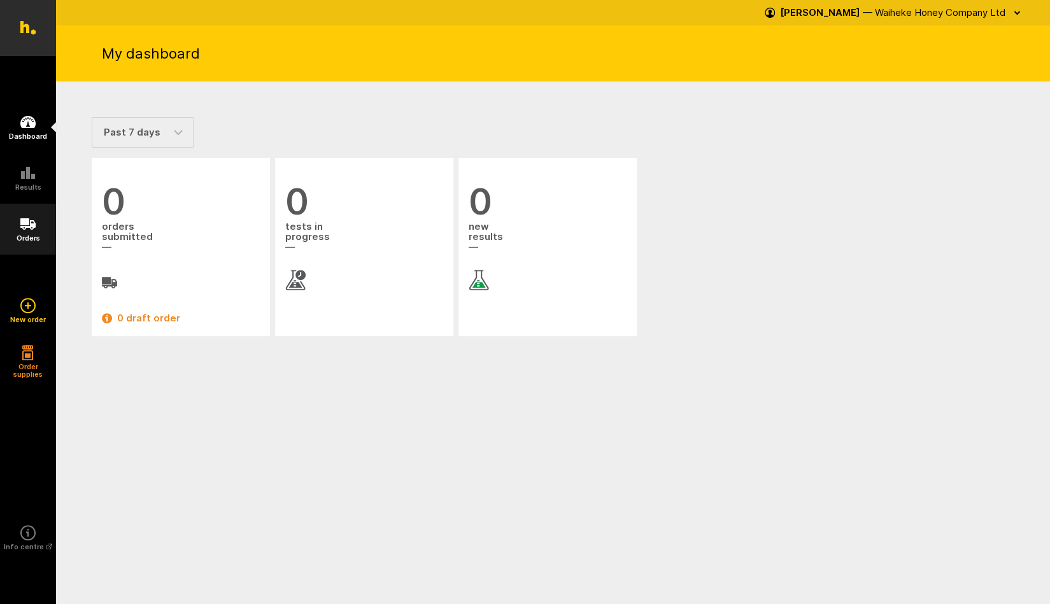
click at [34, 230] on icon at bounding box center [27, 223] width 15 height 15
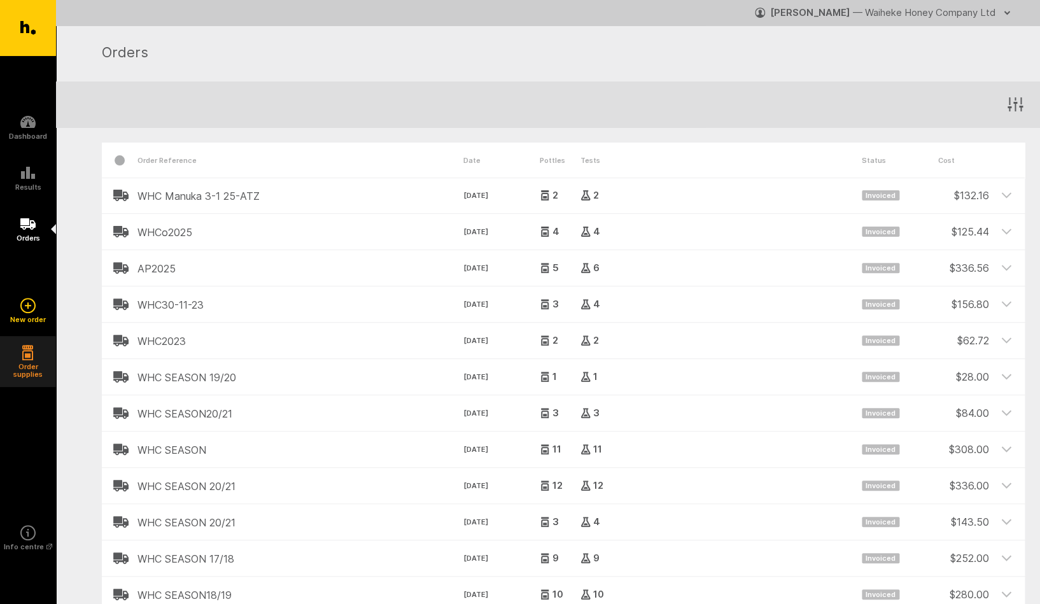
click at [35, 357] on button "Order supplies" at bounding box center [28, 361] width 56 height 51
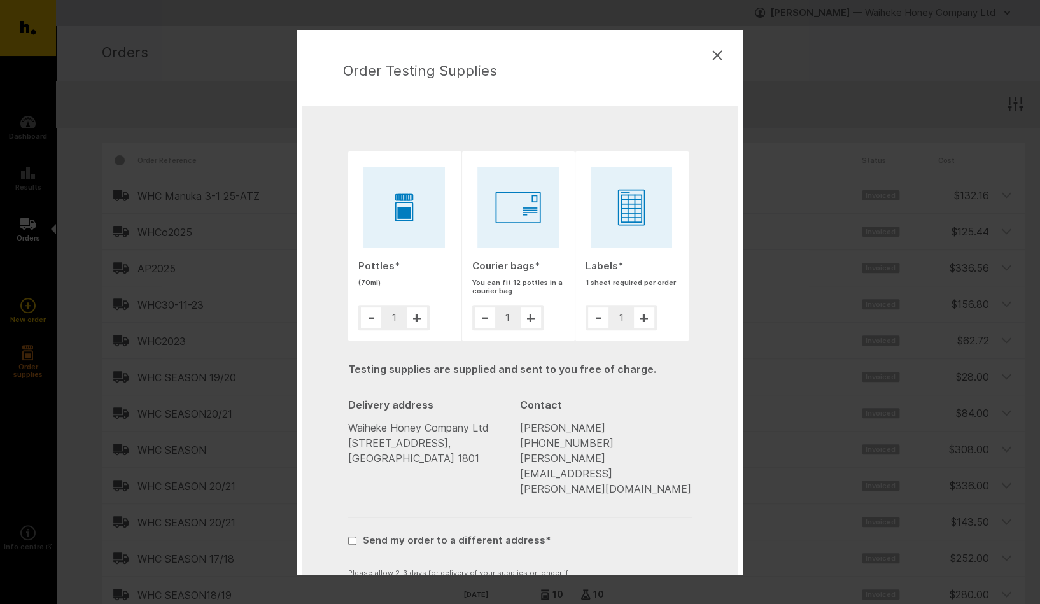
click at [528, 317] on button "+" at bounding box center [531, 317] width 20 height 20
type input "5"
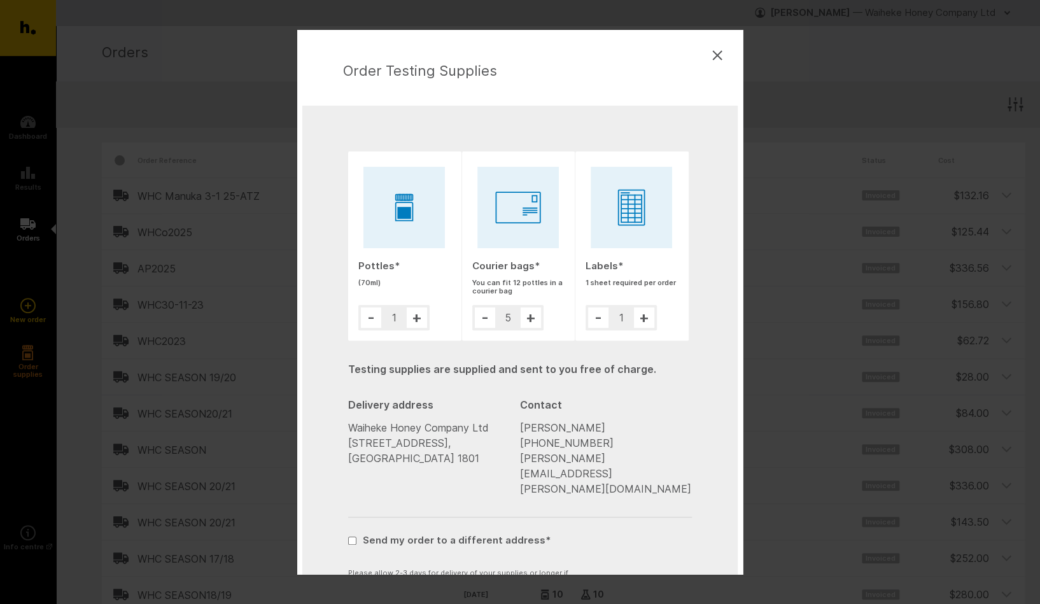
click at [639, 318] on button "+" at bounding box center [644, 317] width 20 height 20
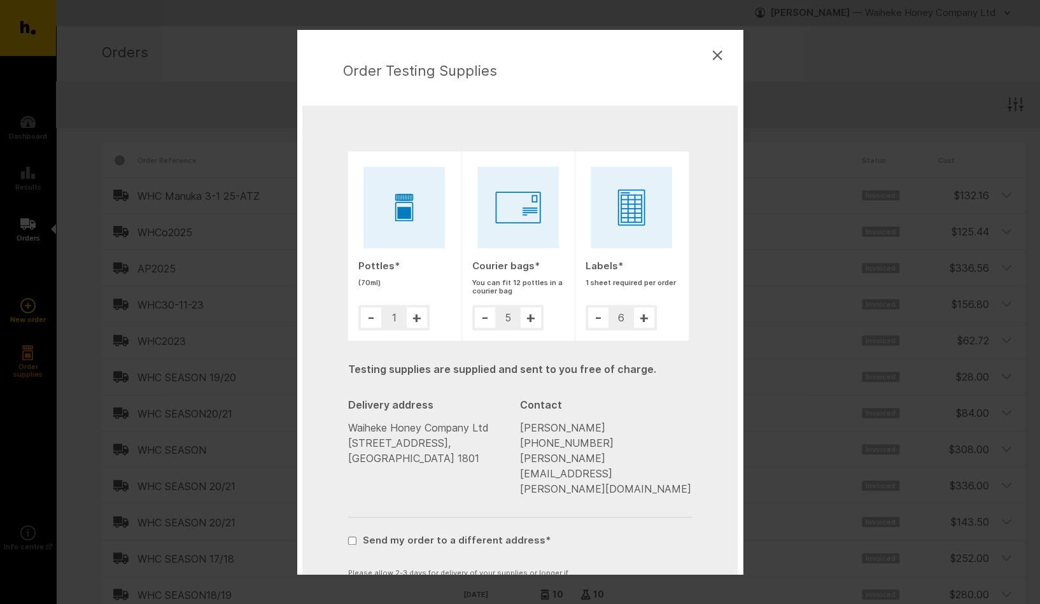
click at [639, 318] on button "+" at bounding box center [644, 317] width 20 height 20
type input "10"
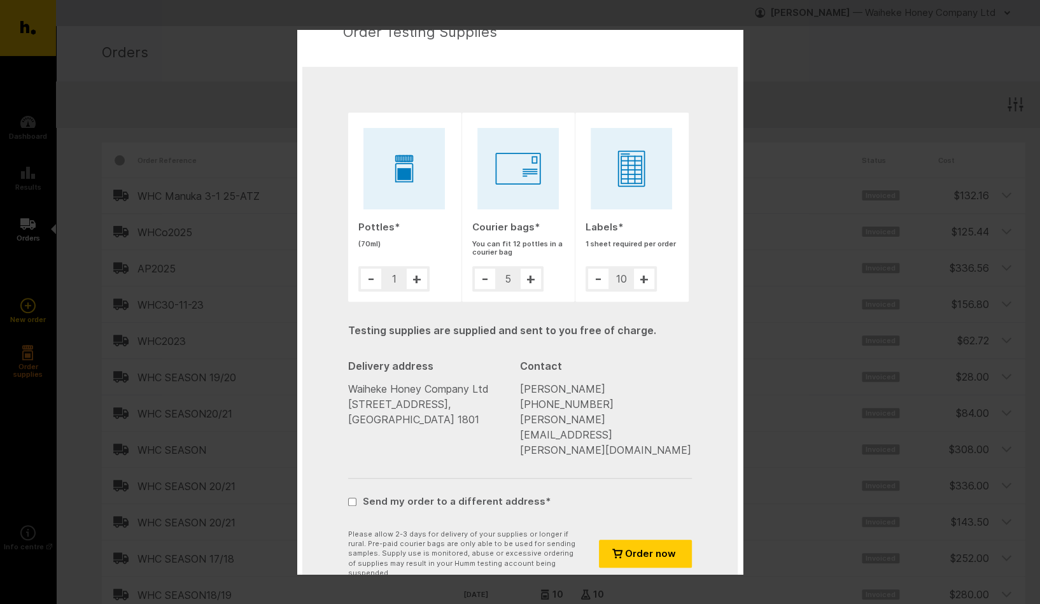
scroll to position [43, 0]
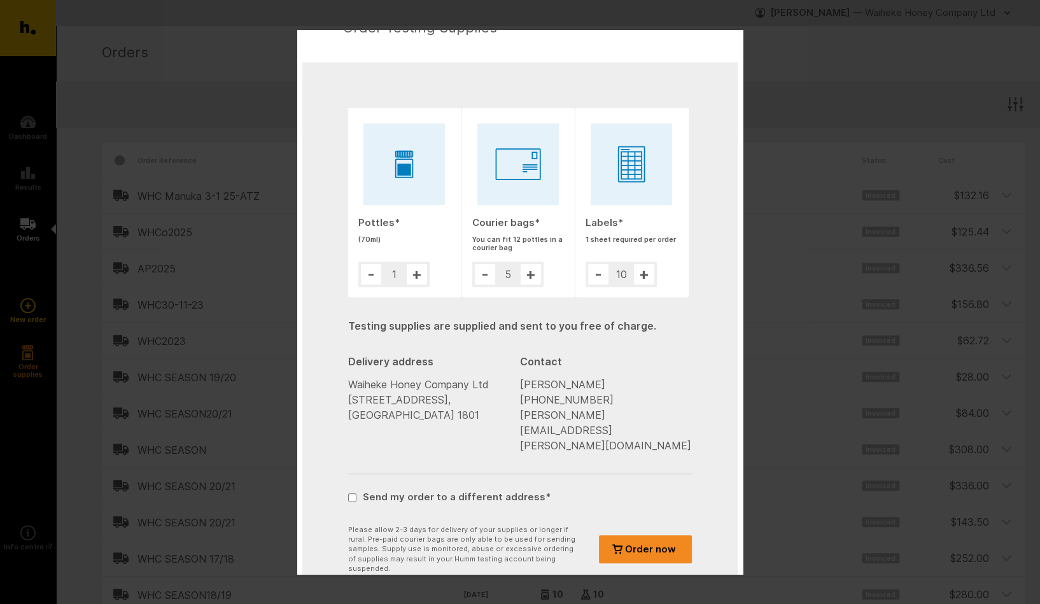
click at [636, 545] on span "Order now" at bounding box center [650, 549] width 51 height 8
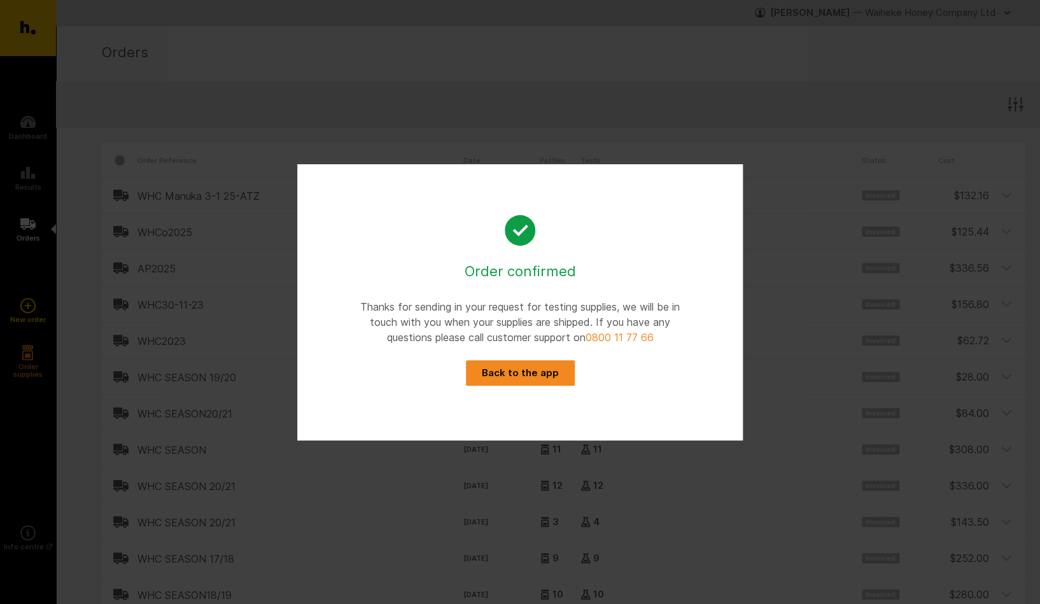
click at [514, 376] on button "Back to the app" at bounding box center [520, 372] width 109 height 25
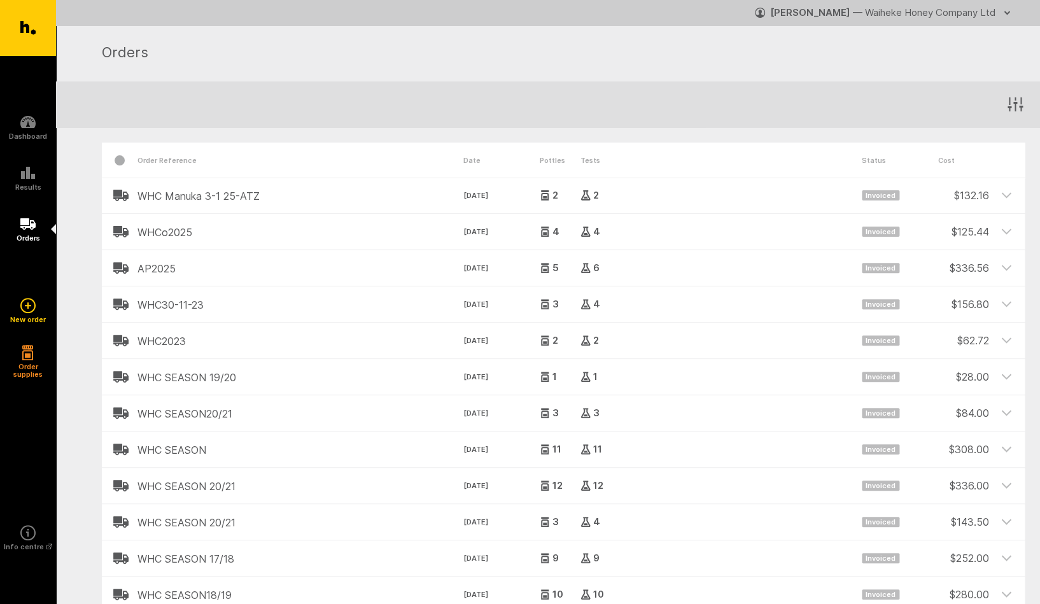
scroll to position [142, 0]
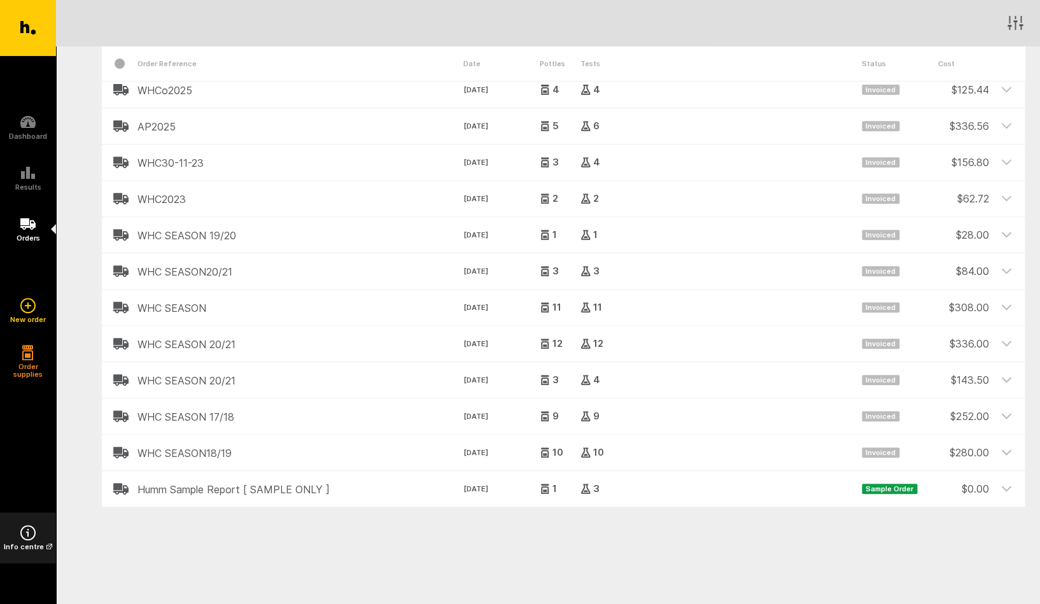
click at [27, 537] on icon at bounding box center [27, 532] width 15 height 15
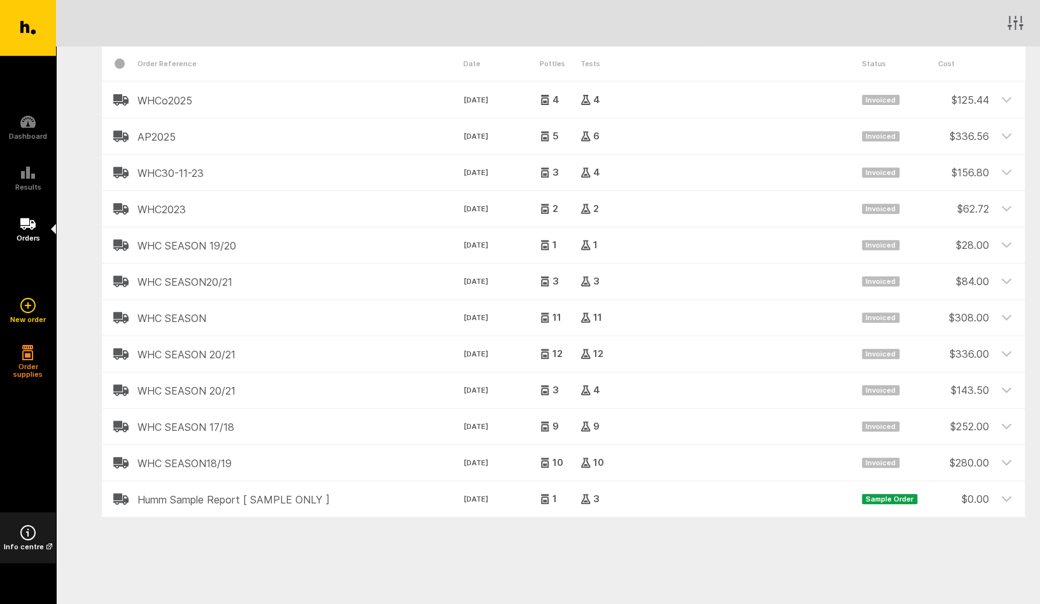
scroll to position [0, 0]
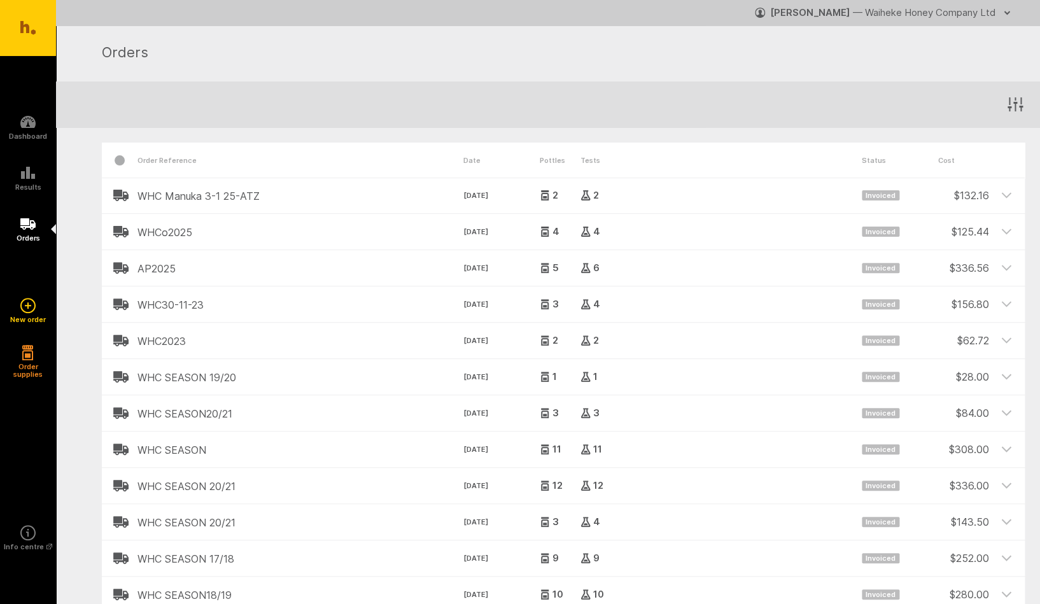
click at [24, 28] on icon at bounding box center [27, 28] width 15 height 14
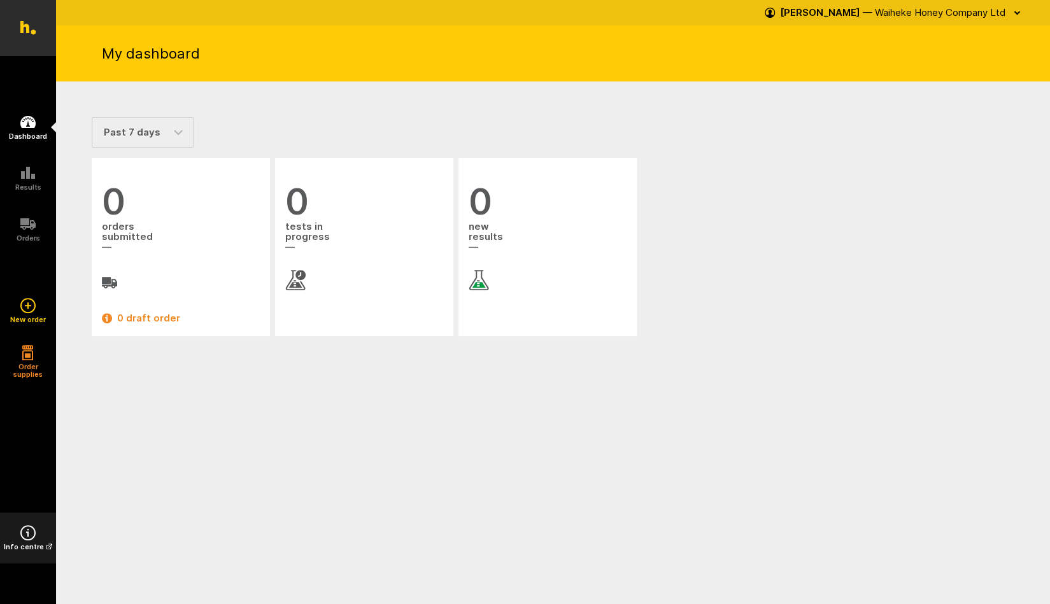
click at [33, 537] on icon at bounding box center [27, 532] width 15 height 15
click at [32, 362] on button "Order supplies" at bounding box center [28, 361] width 56 height 51
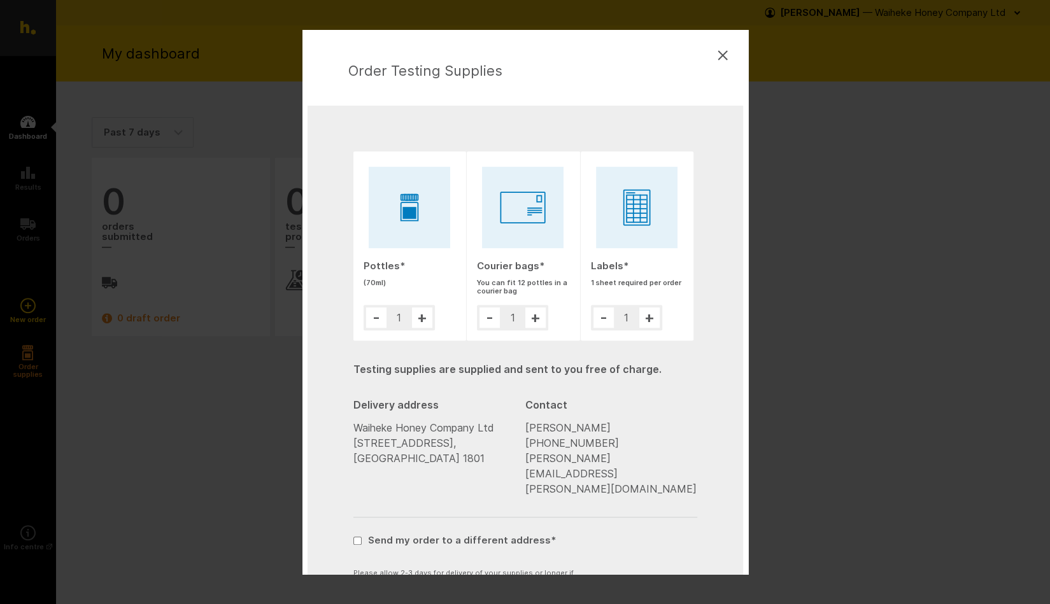
click at [717, 55] on icon at bounding box center [722, 55] width 10 height 10
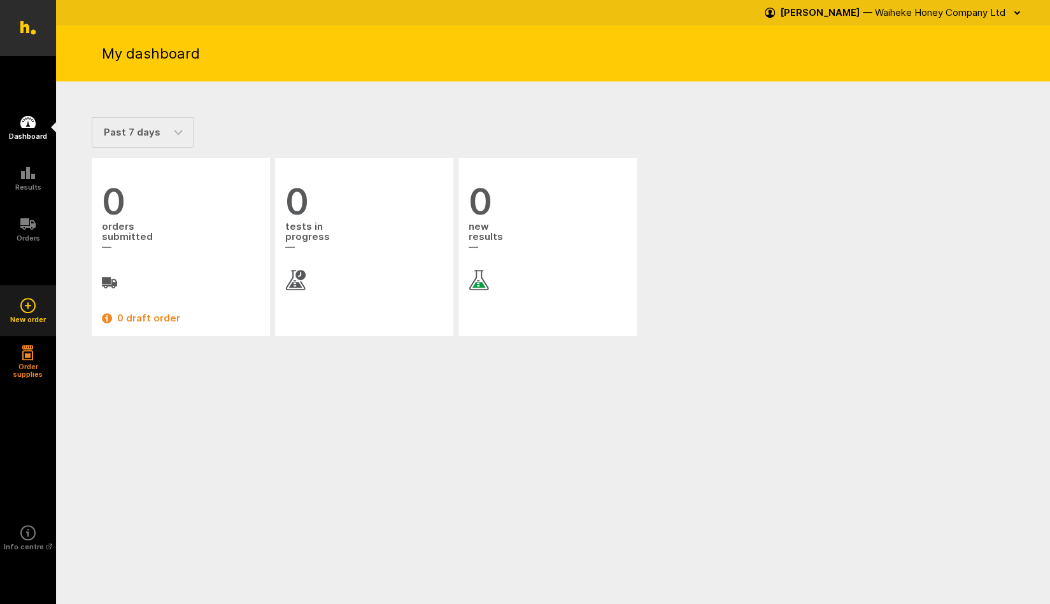
click at [28, 306] on icon at bounding box center [27, 305] width 1 height 6
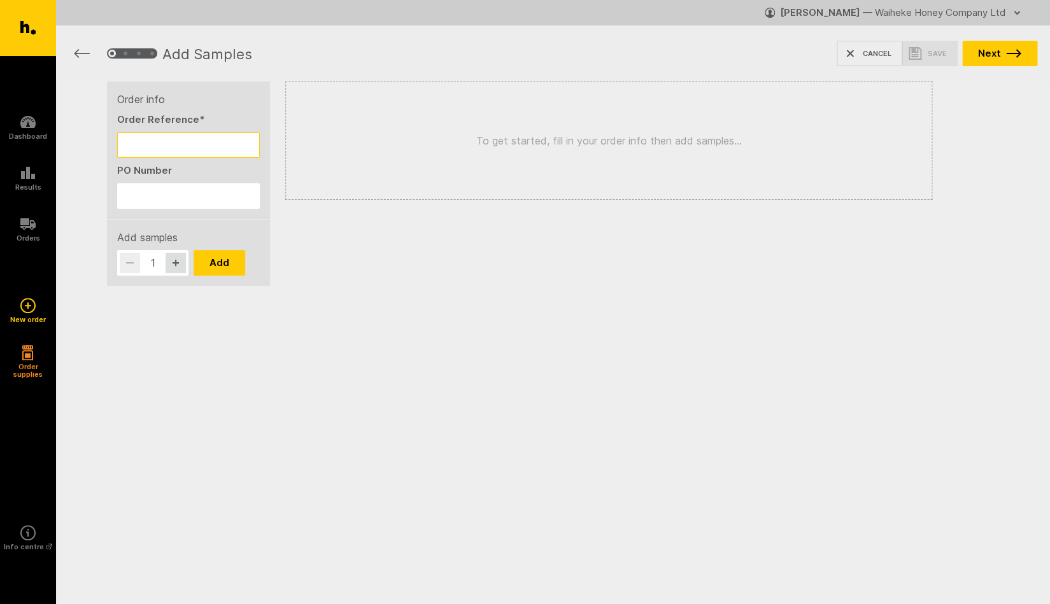
click at [141, 143] on input "Order Reference *" at bounding box center [188, 144] width 143 height 25
type input "WHC 9/25"
click at [140, 196] on input "PO Number" at bounding box center [188, 195] width 143 height 25
drag, startPoint x: 178, startPoint y: 144, endPoint x: 113, endPoint y: 146, distance: 64.9
click at [117, 146] on input "WHC 9/25" at bounding box center [188, 144] width 143 height 25
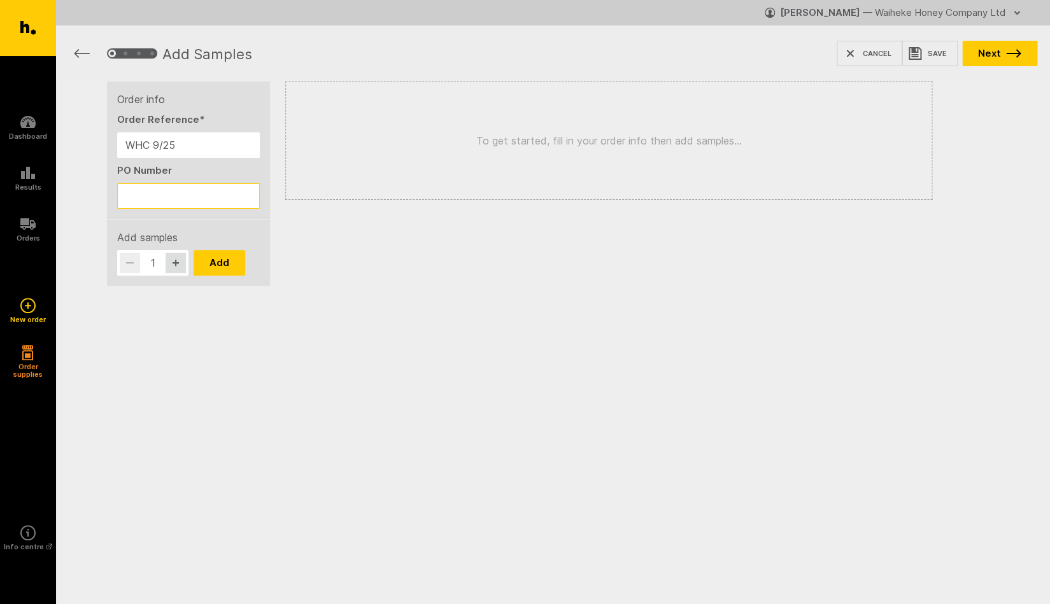
click at [135, 194] on input "PO Number" at bounding box center [188, 195] width 143 height 25
paste input "Thank you for supporting our family Business."
type input "T"
click at [156, 146] on input "WHC 9/25" at bounding box center [188, 144] width 143 height 25
click at [214, 146] on input "WHC MGO 9/25" at bounding box center [188, 144] width 143 height 25
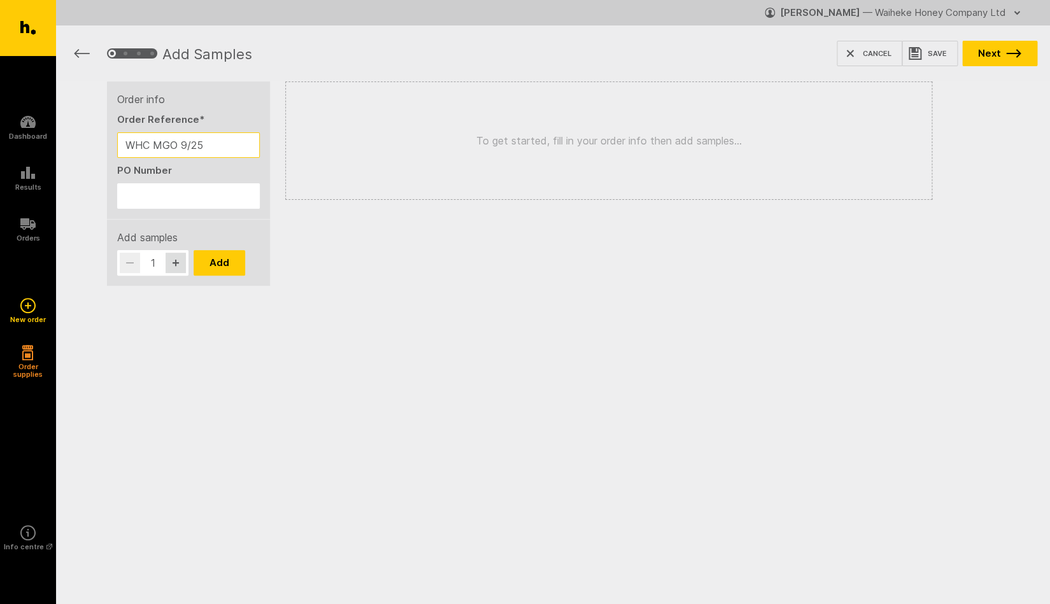
drag, startPoint x: 200, startPoint y: 146, endPoint x: 102, endPoint y: 144, distance: 97.4
click at [117, 144] on input "WHC MGO 9/25" at bounding box center [188, 144] width 143 height 25
type input "WHC MGO 9/25"
click at [323, 144] on div "To get started, fill in your order info then add samples..." at bounding box center [608, 140] width 647 height 118
click at [175, 260] on icon "button" at bounding box center [176, 263] width 8 height 8
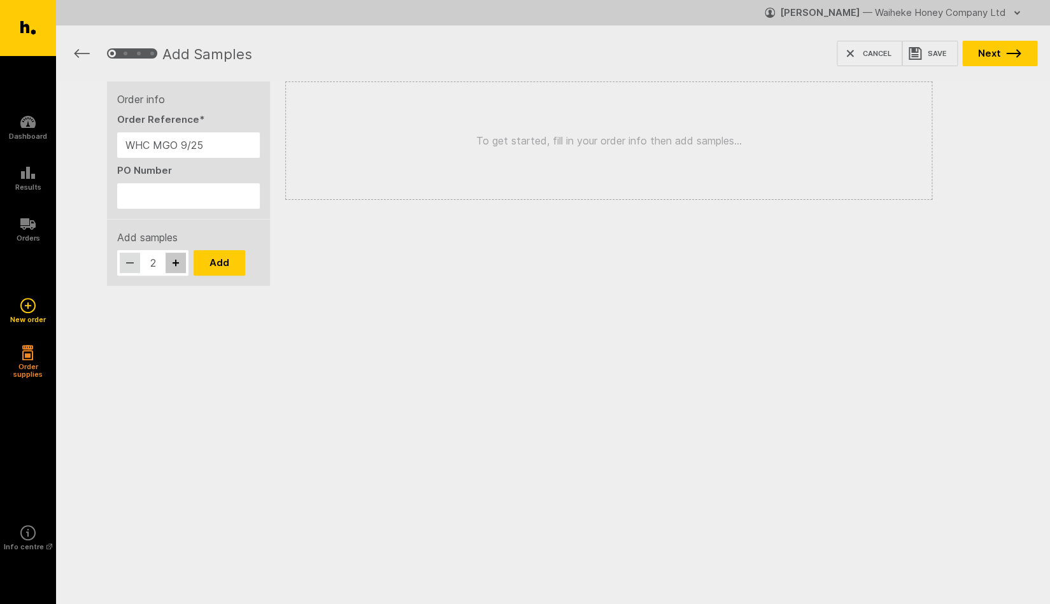
click at [175, 260] on icon "button" at bounding box center [175, 263] width 6 height 6
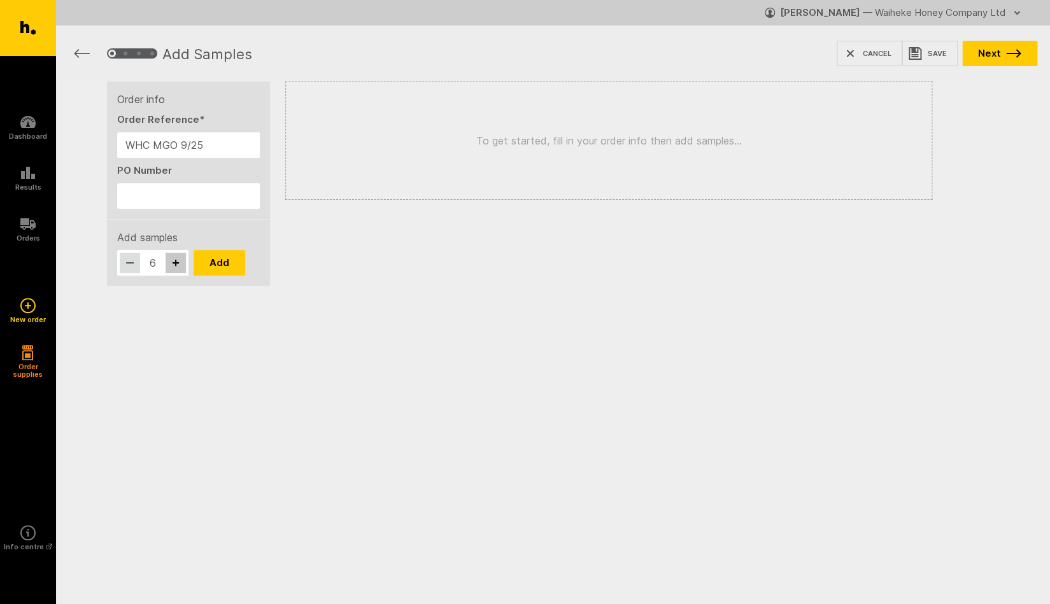
type input "7"
click at [232, 265] on button "Add" at bounding box center [219, 262] width 52 height 25
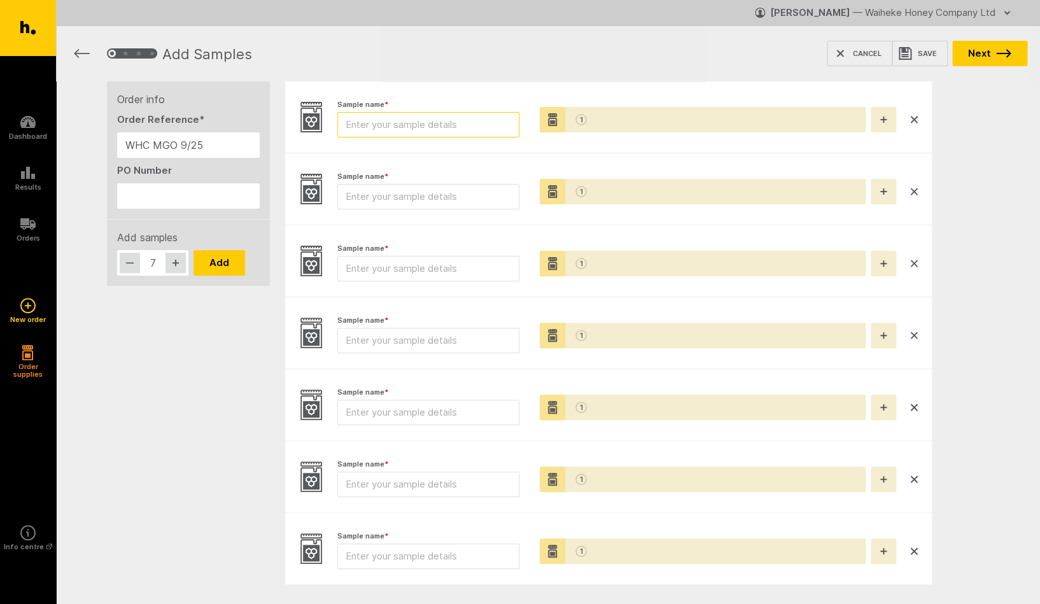
click at [365, 123] on input "Sample name *" at bounding box center [428, 124] width 182 height 25
type input "AP1 HS1 9/25"
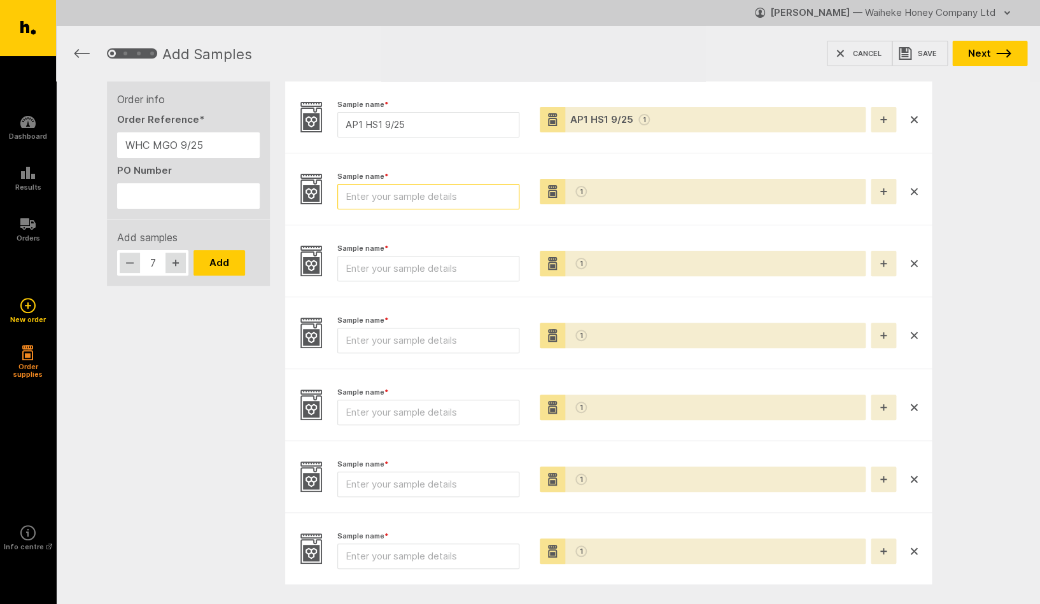
click at [362, 199] on input "Sample name *" at bounding box center [428, 196] width 182 height 25
type input "BHH1 HS1"
click at [371, 269] on input "Sample name *" at bounding box center [428, 268] width 182 height 25
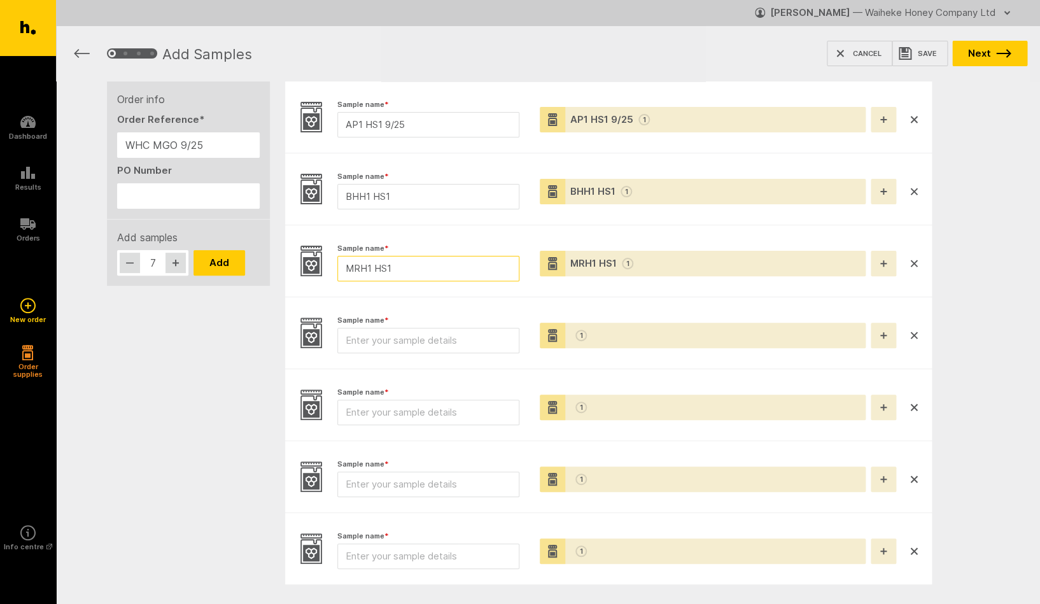
type input "MRH1 HS1"
click at [417, 199] on input "BHH1 HS1" at bounding box center [428, 196] width 182 height 25
drag, startPoint x: 419, startPoint y: 197, endPoint x: 393, endPoint y: 195, distance: 26.2
click at [393, 195] on input "BHH1 HS1 9/25" at bounding box center [428, 196] width 182 height 25
type input "BHH1 HS1 9/25"
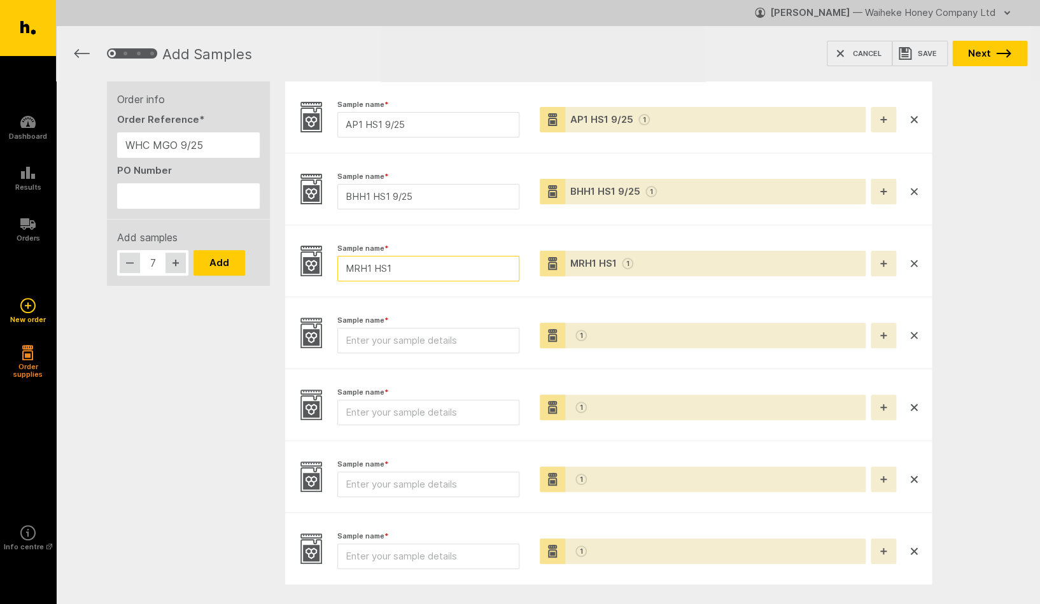
click at [395, 264] on input "MRH1 HS1" at bounding box center [428, 268] width 182 height 25
paste input "9/25"
type input "MRH1 HS1 9/25"
click at [349, 341] on input "Sample name *" at bounding box center [428, 340] width 182 height 25
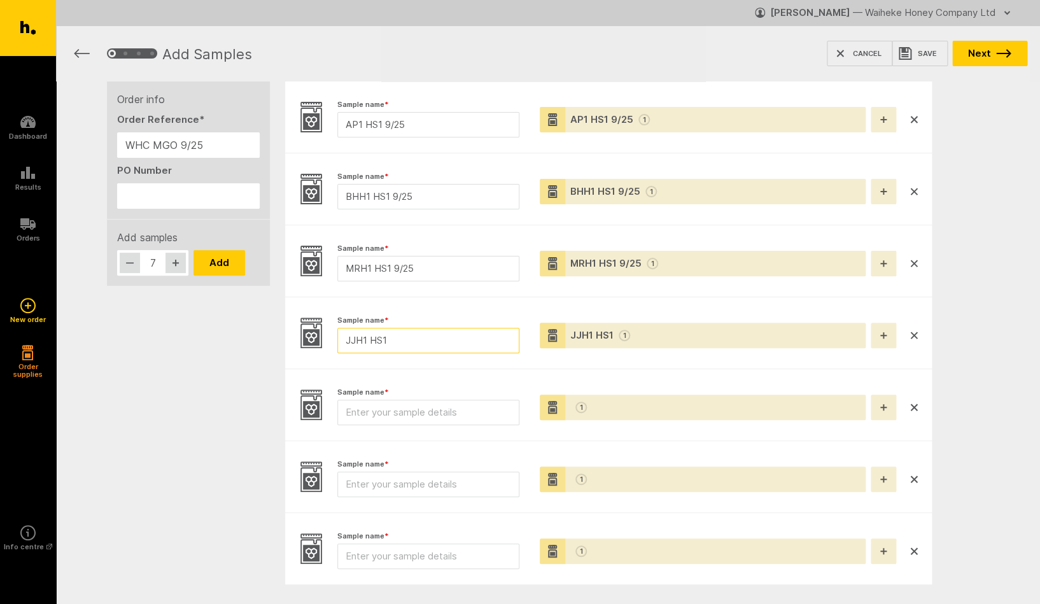
paste input "9/25"
type input "JJH1 HS1 9/25"
click at [378, 418] on input "Sample name *" at bounding box center [428, 412] width 182 height 25
paste input "9/25"
type input "JJH2 HS1 9/25"
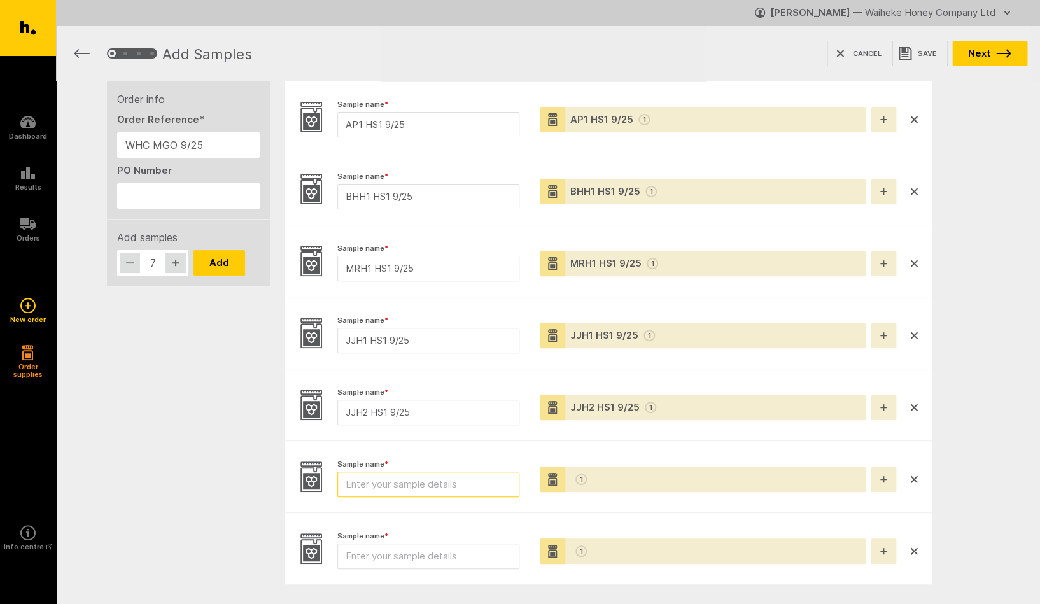
click at [360, 483] on input "Sample name *" at bounding box center [428, 484] width 182 height 25
paste input "9/25"
type input "OWH3 HS1 9/25"
click at [350, 555] on input "Sample name *" at bounding box center [428, 556] width 182 height 25
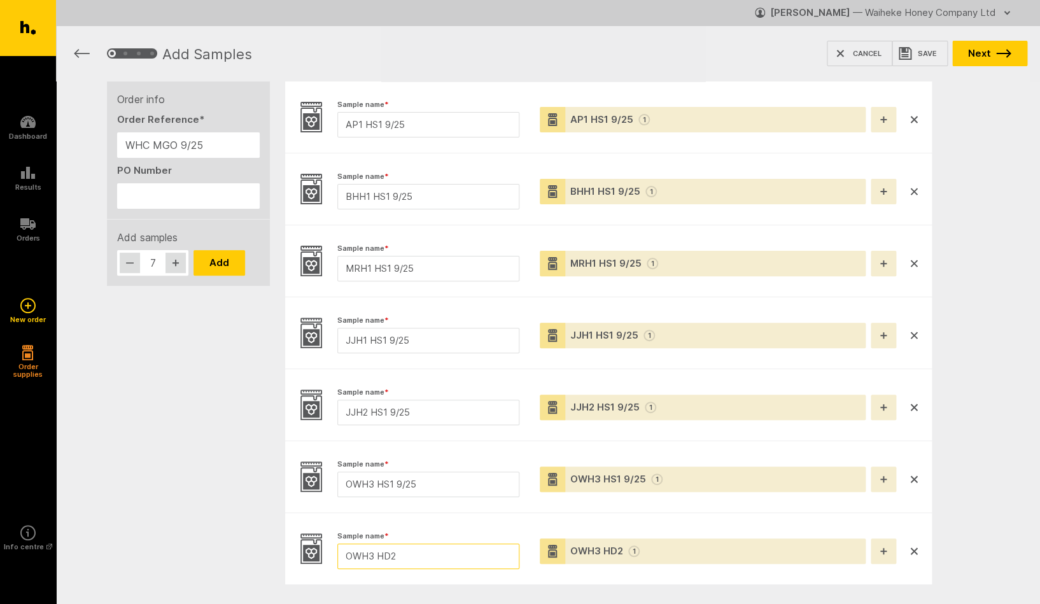
paste input "9/25"
type input "OWH3 HD2 9/25"
click at [524, 572] on li "Sample name * OWH3 HD2 9/25 Pottles * OWH3 HD2 9/25 1" at bounding box center [608, 548] width 647 height 71
click at [976, 55] on button "Next" at bounding box center [989, 53] width 75 height 25
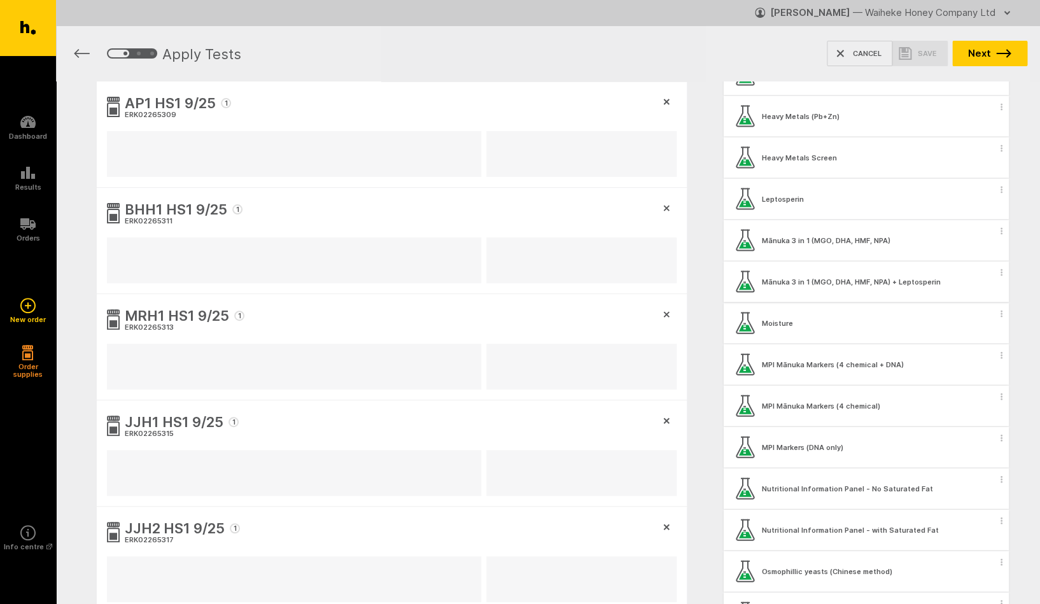
scroll to position [1043, 0]
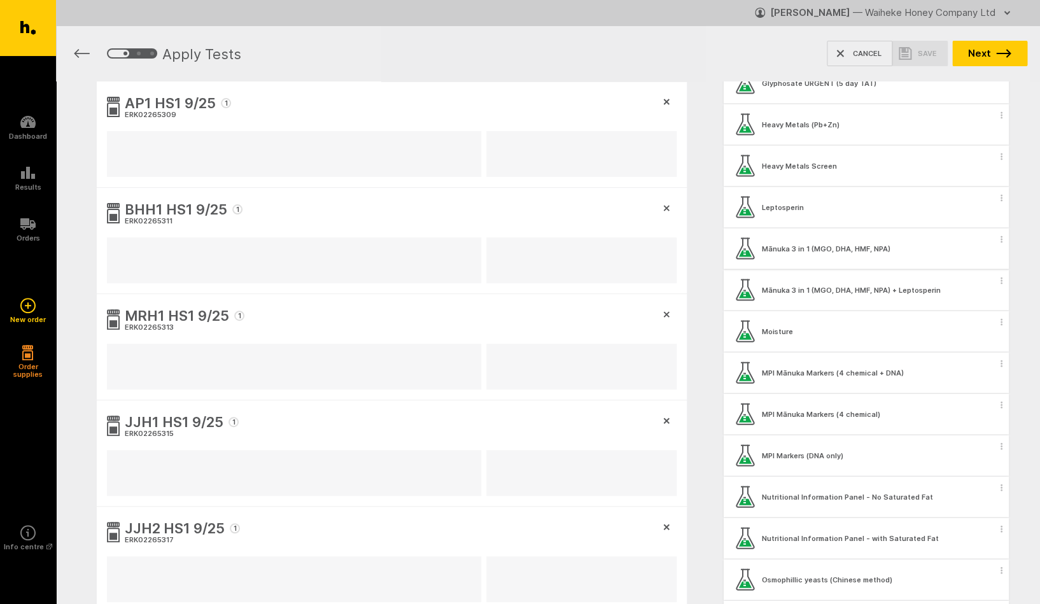
click at [807, 246] on div "Mānuka 3 in 1 (MGO, DHA, HMF, NPA)" at bounding box center [826, 248] width 129 height 8
click at [1001, 238] on circle "button" at bounding box center [1002, 239] width 2 height 2
click at [906, 263] on button "Apply test to all samples" at bounding box center [917, 261] width 163 height 26
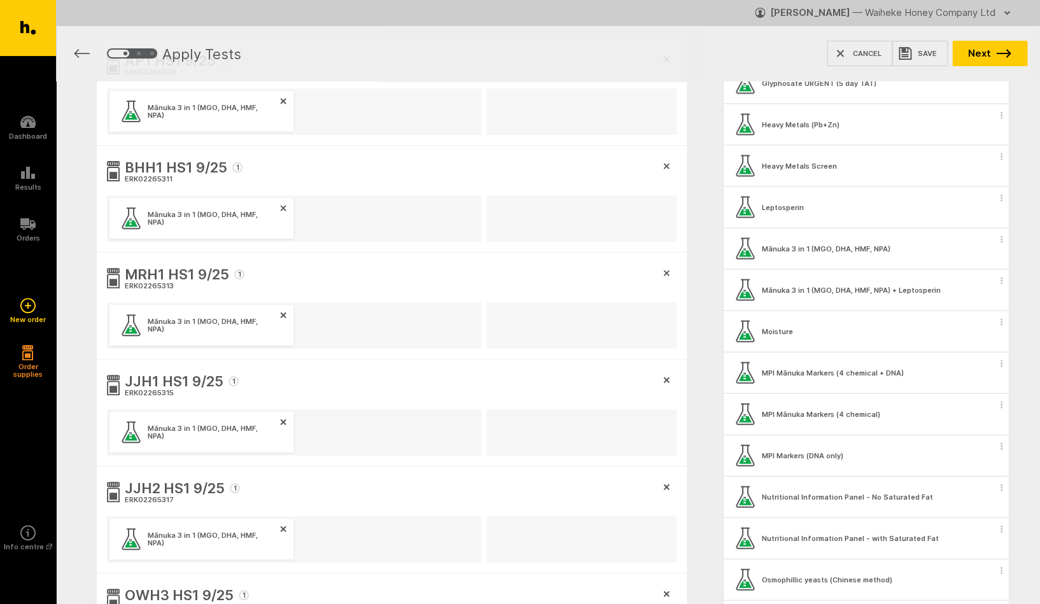
scroll to position [0, 0]
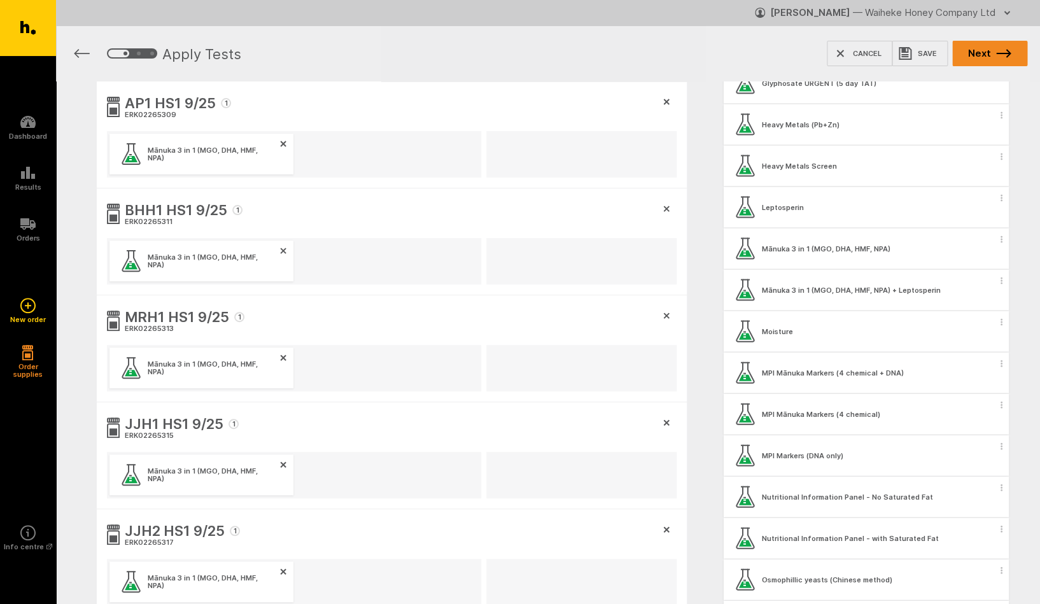
click at [987, 53] on button "Next" at bounding box center [989, 53] width 75 height 25
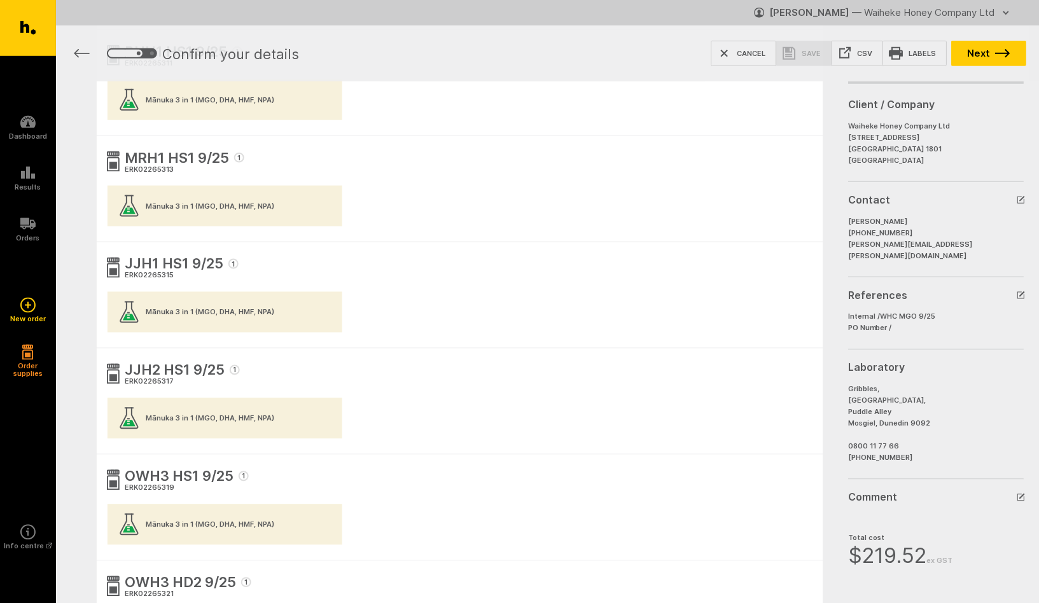
scroll to position [48, 0]
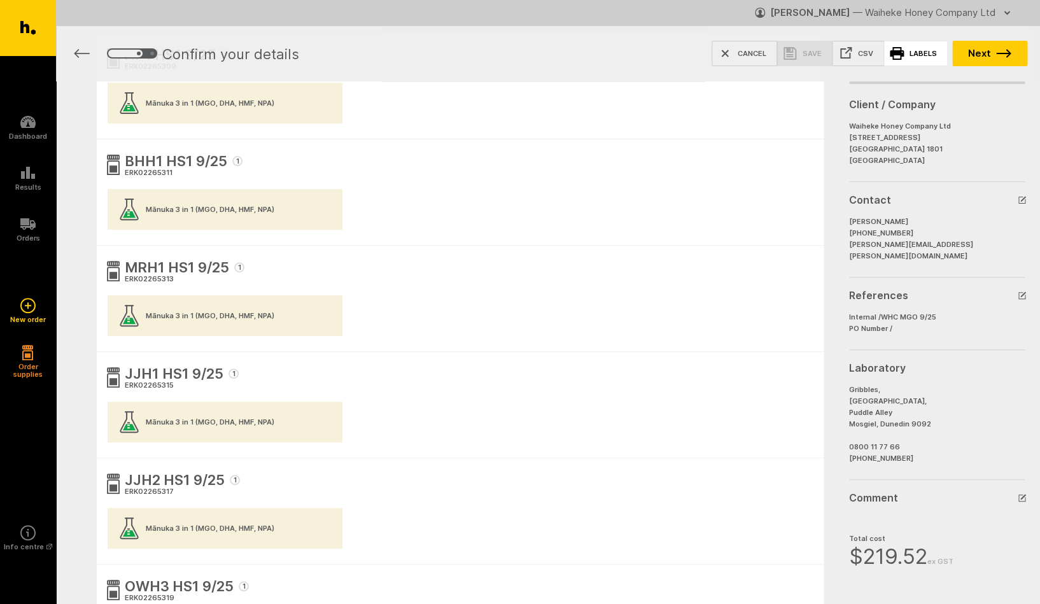
click at [917, 55] on link "Labels" at bounding box center [915, 53] width 64 height 25
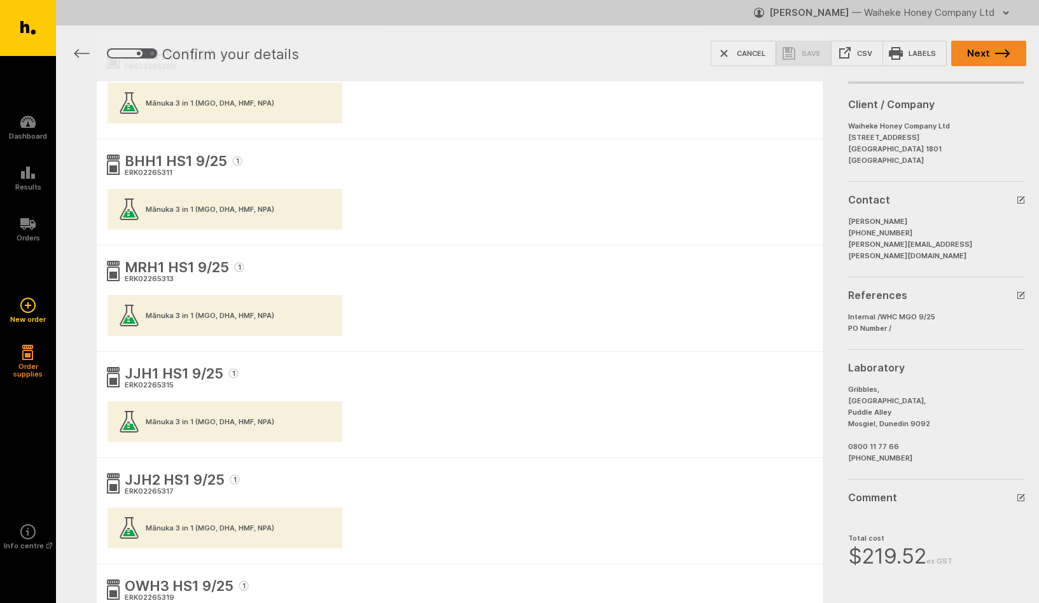
click at [993, 55] on button "Next" at bounding box center [989, 53] width 75 height 25
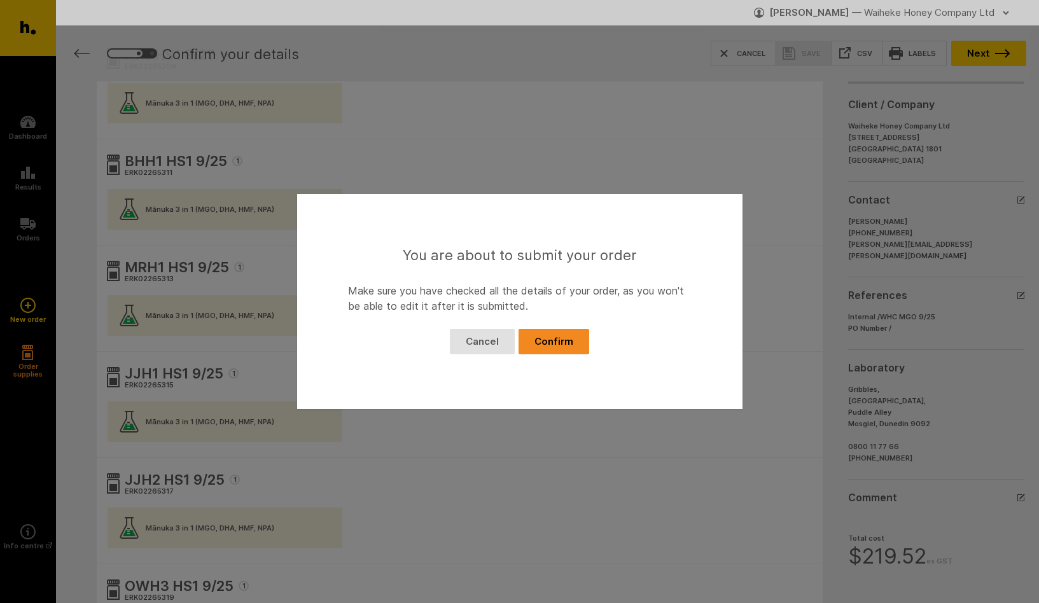
click at [561, 342] on button "Confirm" at bounding box center [554, 341] width 71 height 25
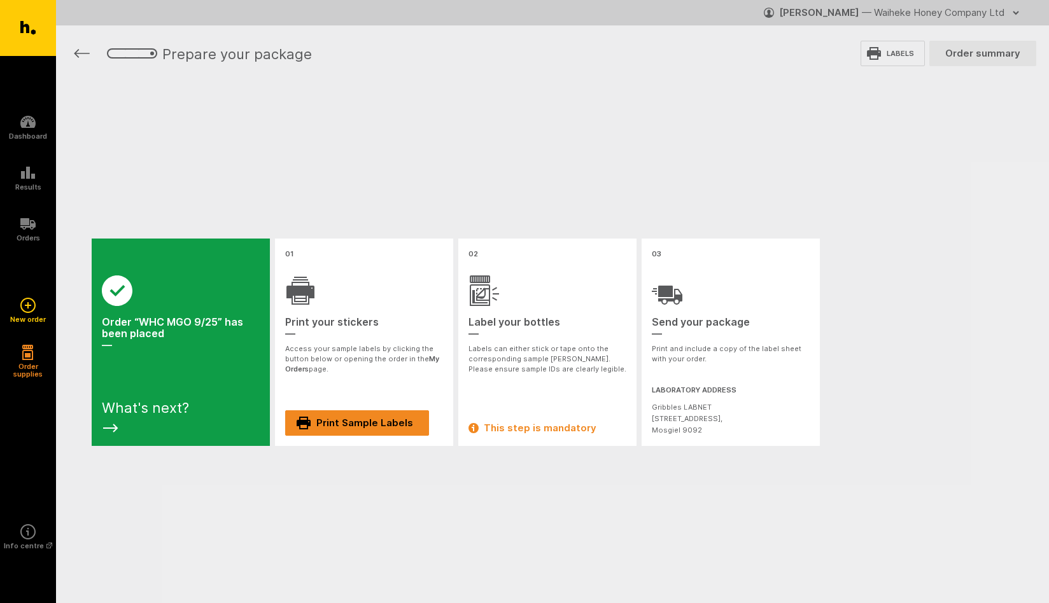
click at [360, 426] on link "Print Sample Labels" at bounding box center [357, 423] width 144 height 25
click at [81, 51] on icon "button" at bounding box center [82, 53] width 16 height 9
click at [901, 53] on link "Labels" at bounding box center [893, 53] width 64 height 25
click at [390, 425] on link "Print Sample Labels" at bounding box center [357, 423] width 144 height 25
